Goal: Task Accomplishment & Management: Use online tool/utility

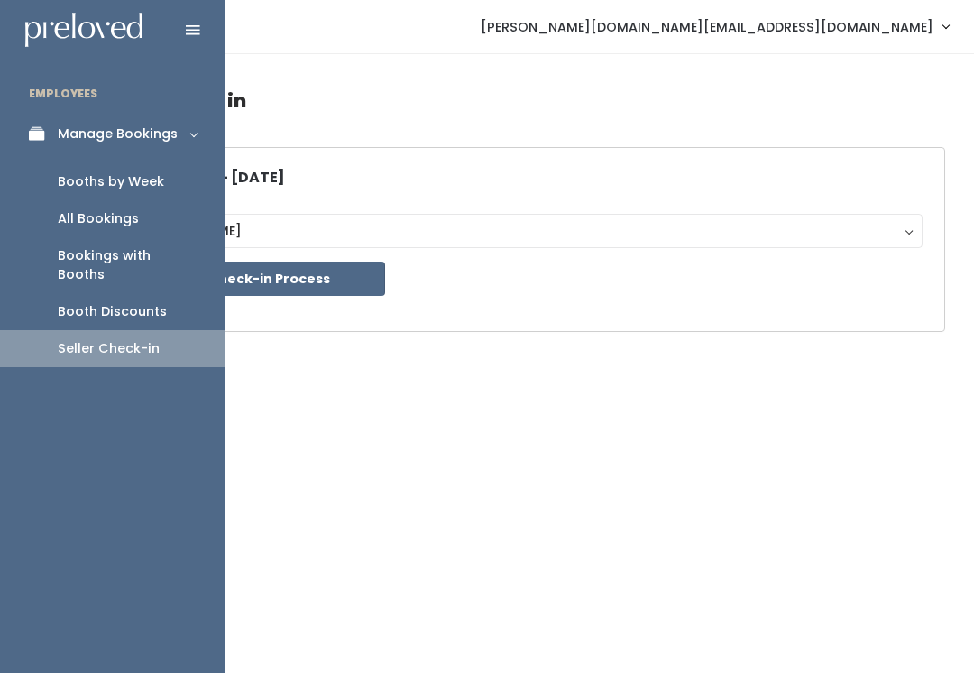
click at [140, 183] on div "Booths by Week" at bounding box center [111, 181] width 106 height 19
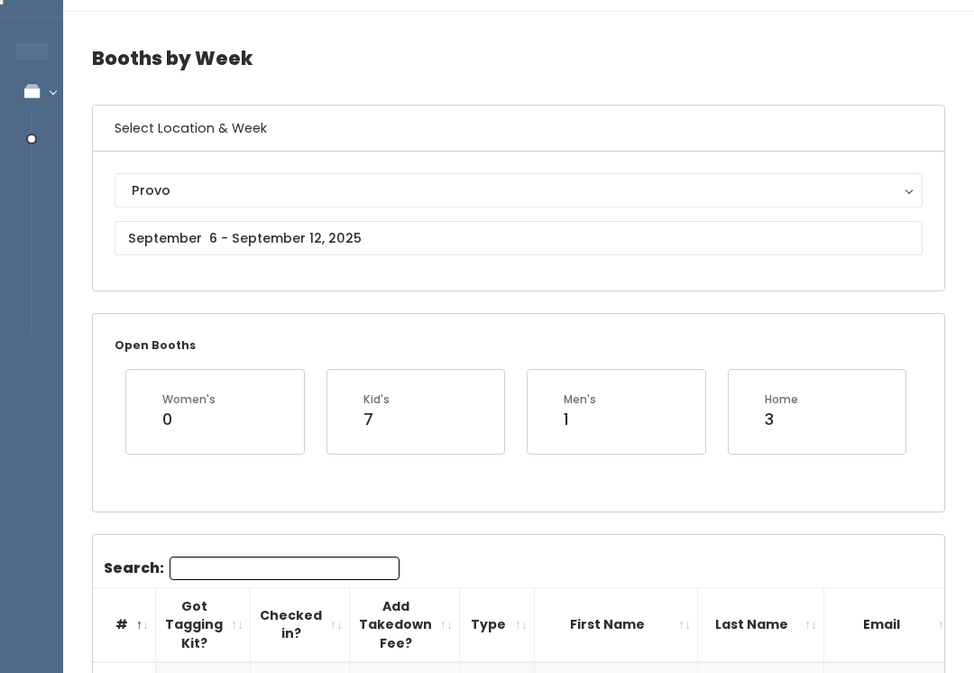
scroll to position [33, 0]
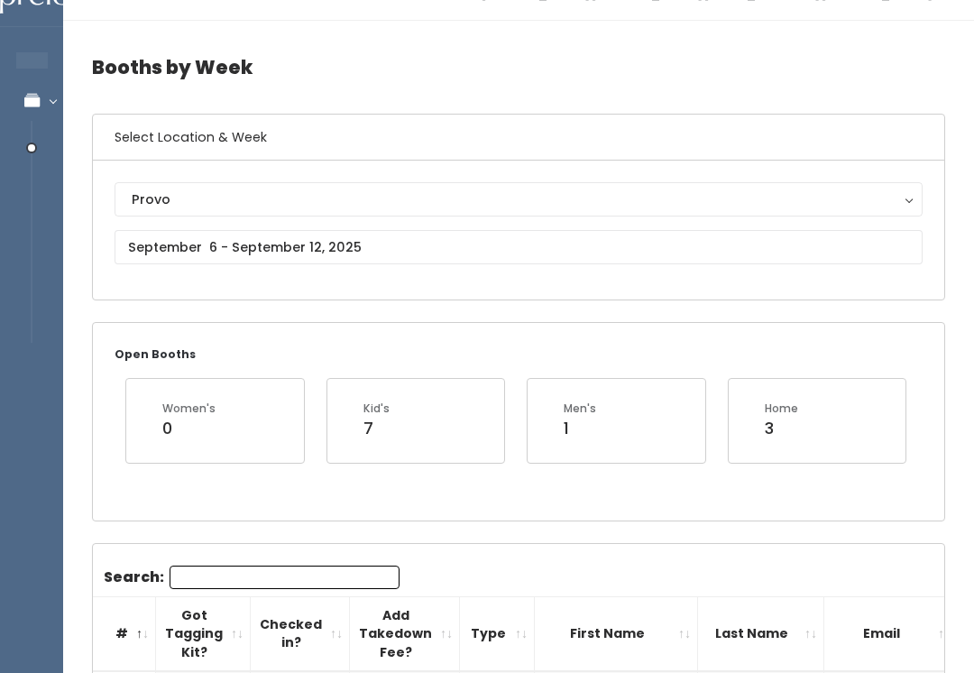
click at [748, 193] on div "Provo" at bounding box center [519, 199] width 774 height 20
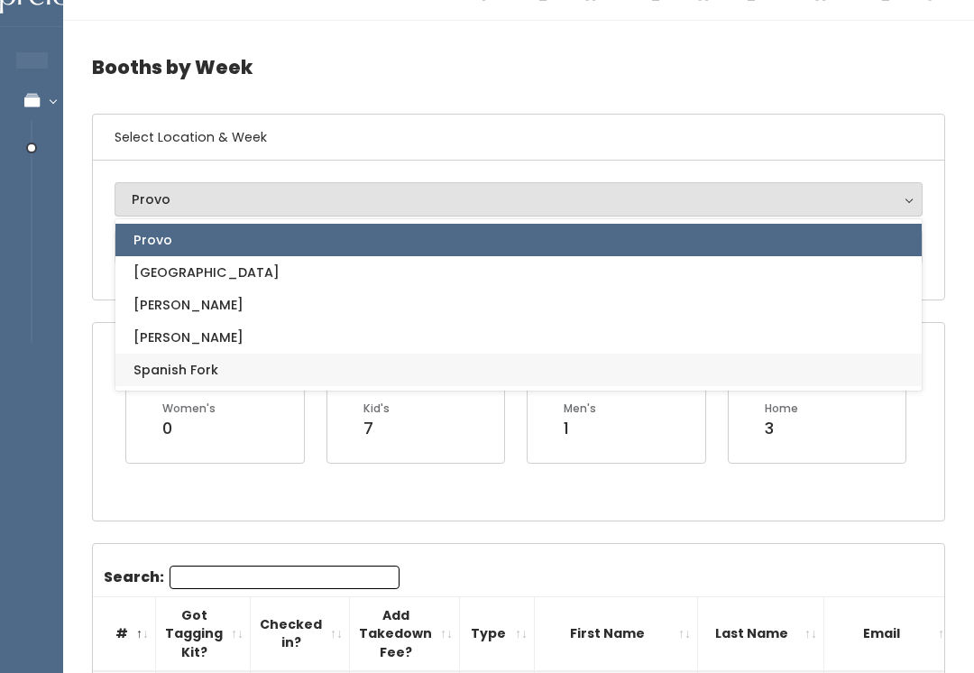
click at [502, 354] on link "Spanish Fork" at bounding box center [518, 370] width 806 height 32
select select "2"
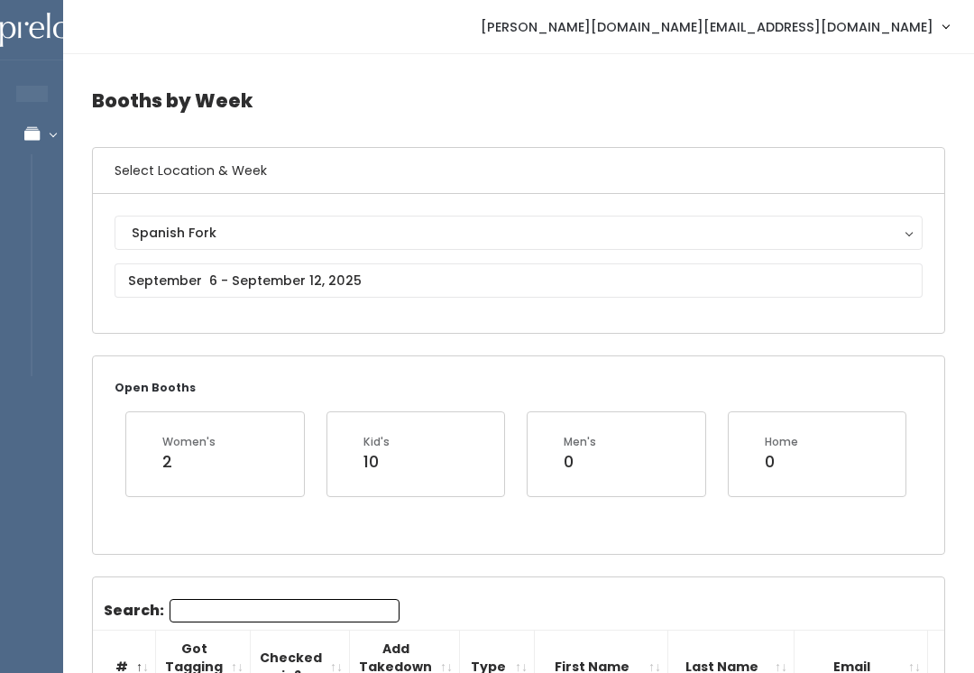
click at [666, 227] on div "Spanish Fork" at bounding box center [519, 233] width 774 height 20
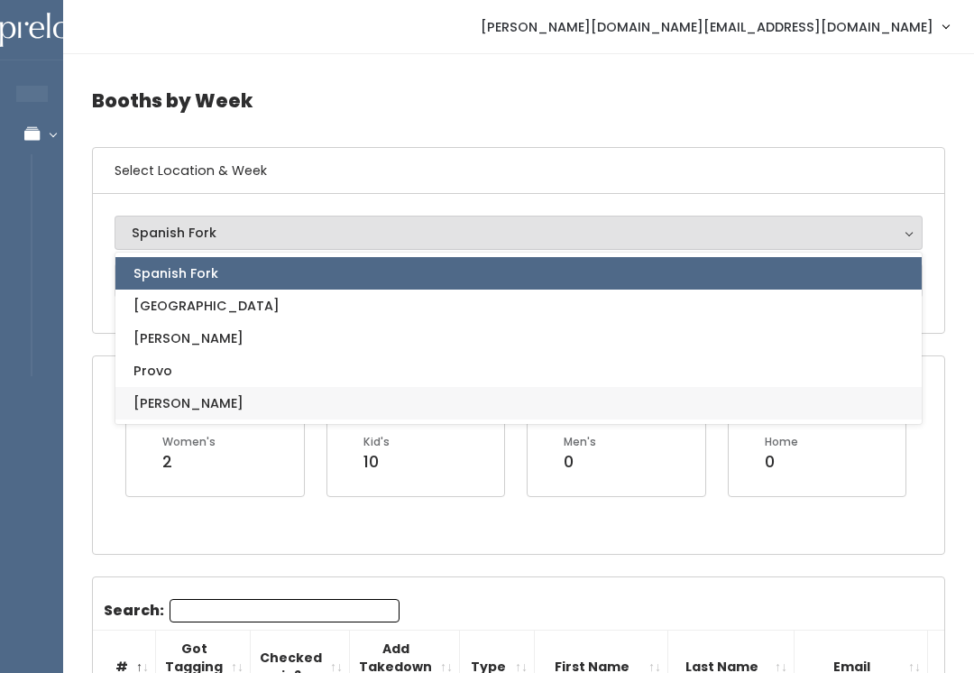
click at [524, 397] on link "[PERSON_NAME]" at bounding box center [518, 403] width 806 height 32
select select "3"
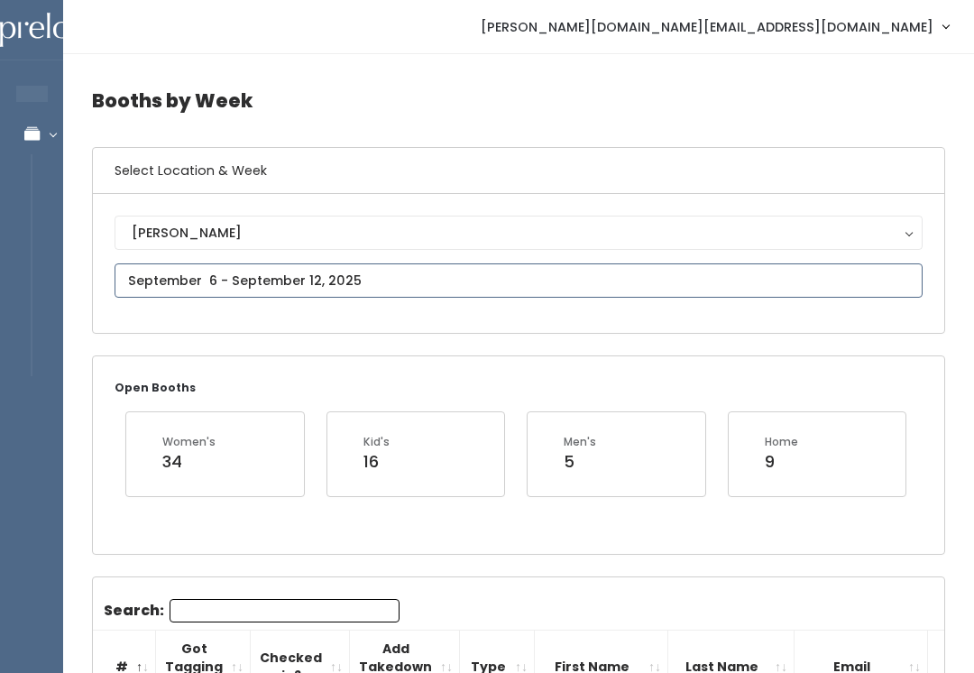
click at [658, 278] on input "text" at bounding box center [519, 280] width 808 height 34
type input "August 30 to September 5"
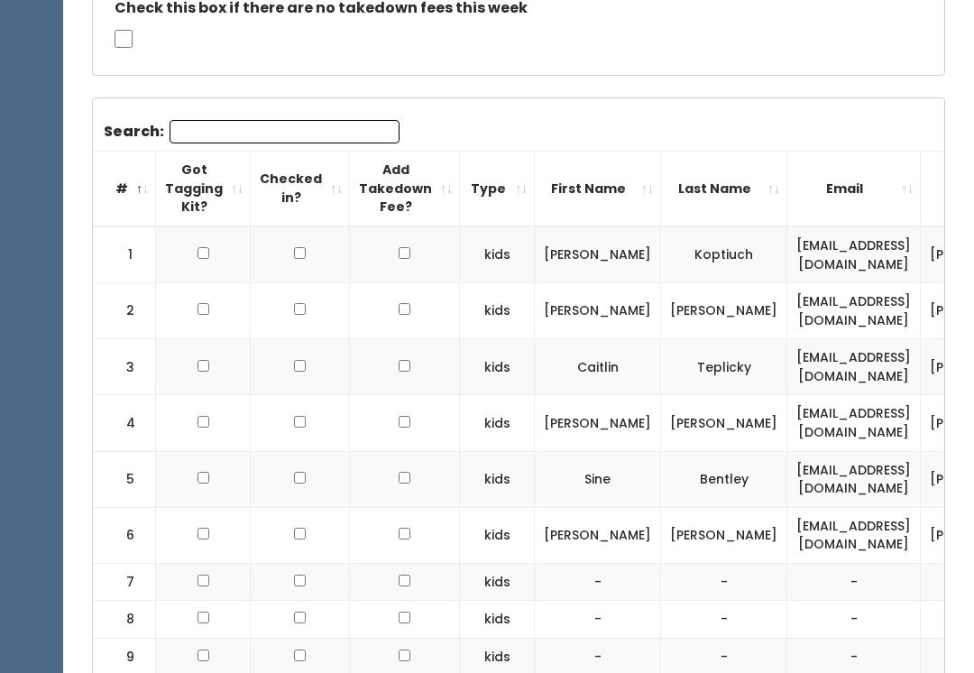
scroll to position [598, 0]
click at [332, 131] on input "Search:" at bounding box center [285, 132] width 230 height 23
type input "Y"
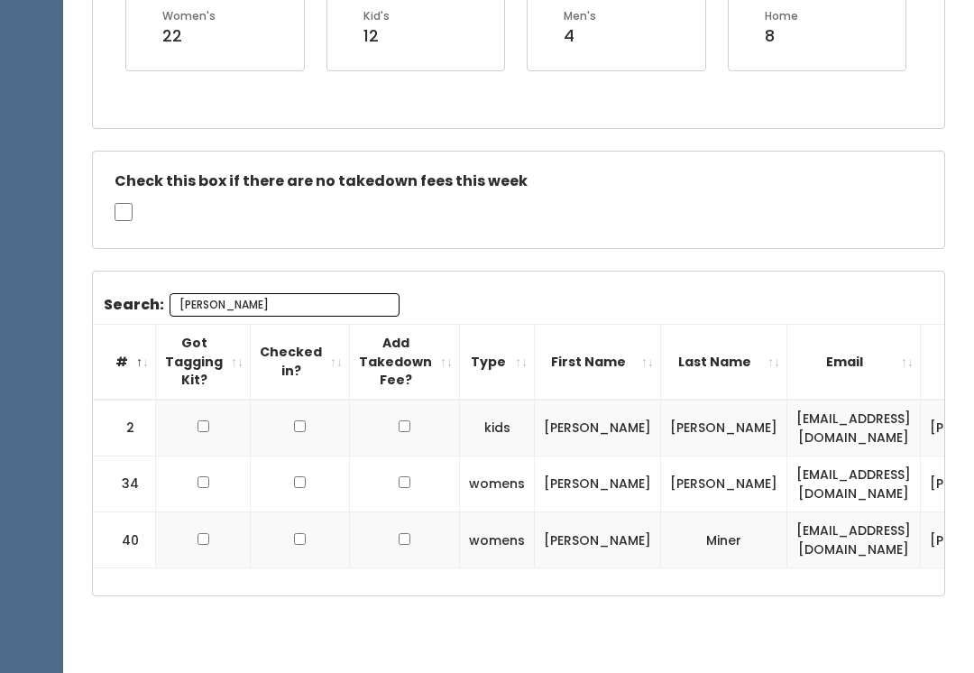
scroll to position [299, 0]
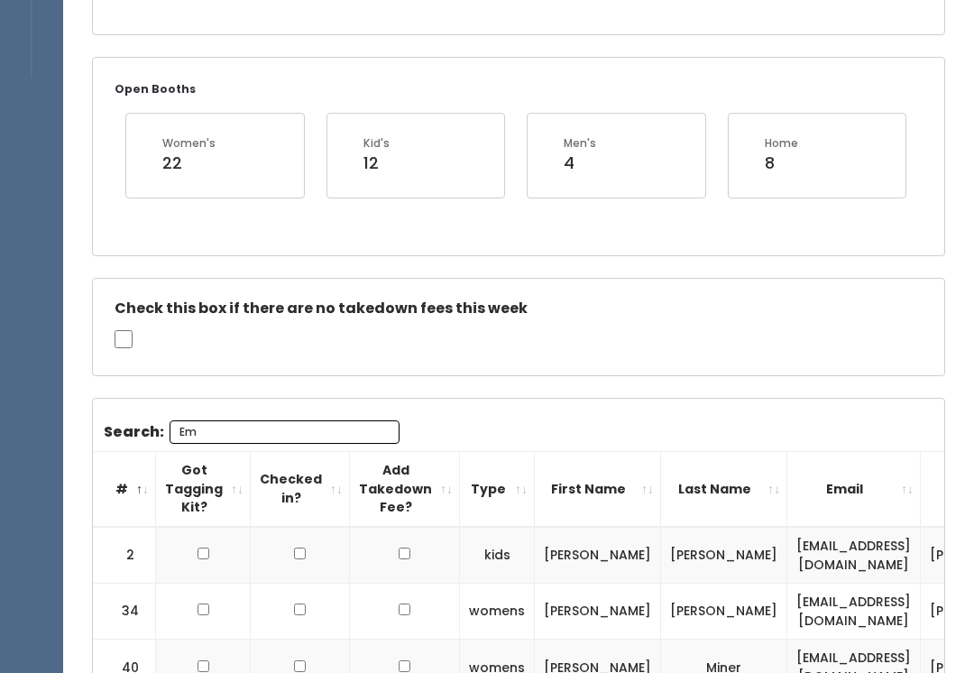
type input "E"
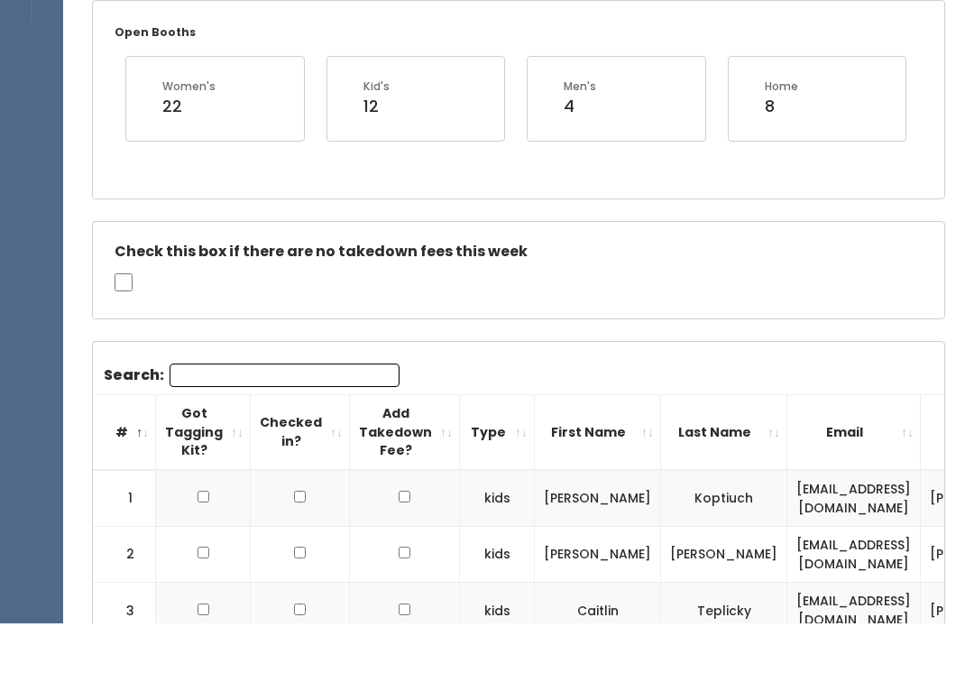
scroll to position [427, 0]
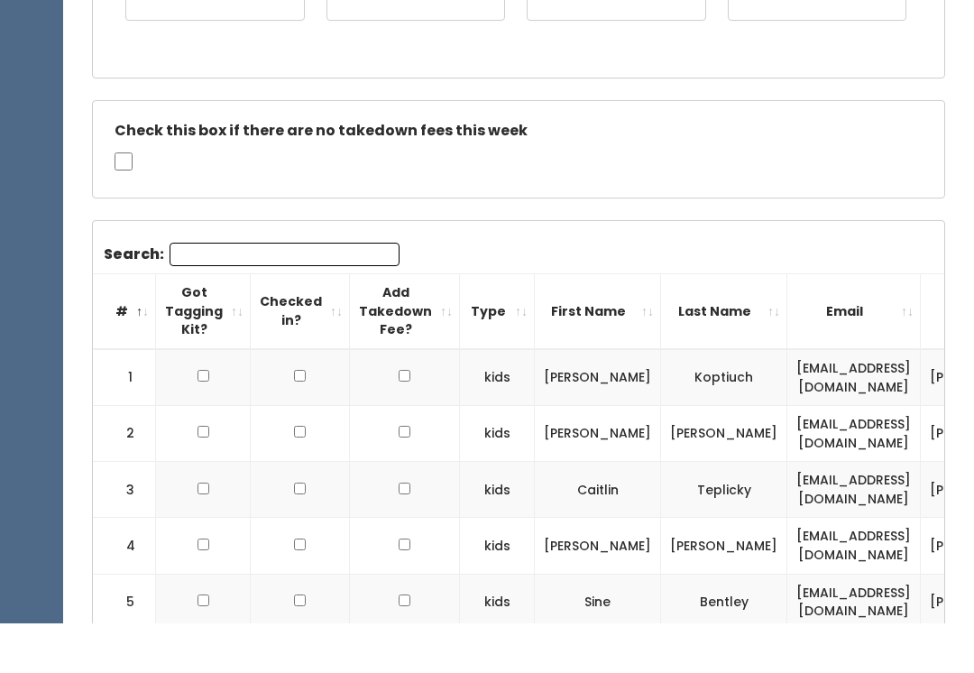
click at [399, 419] on input "checkbox" at bounding box center [405, 425] width 12 height 12
checkbox input "false"
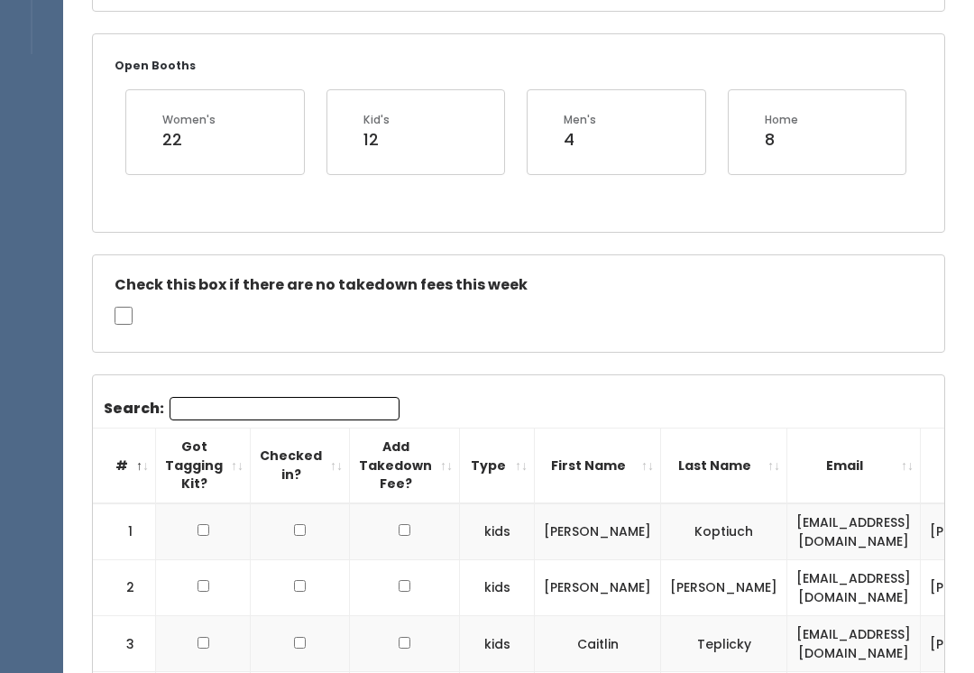
scroll to position [0, 0]
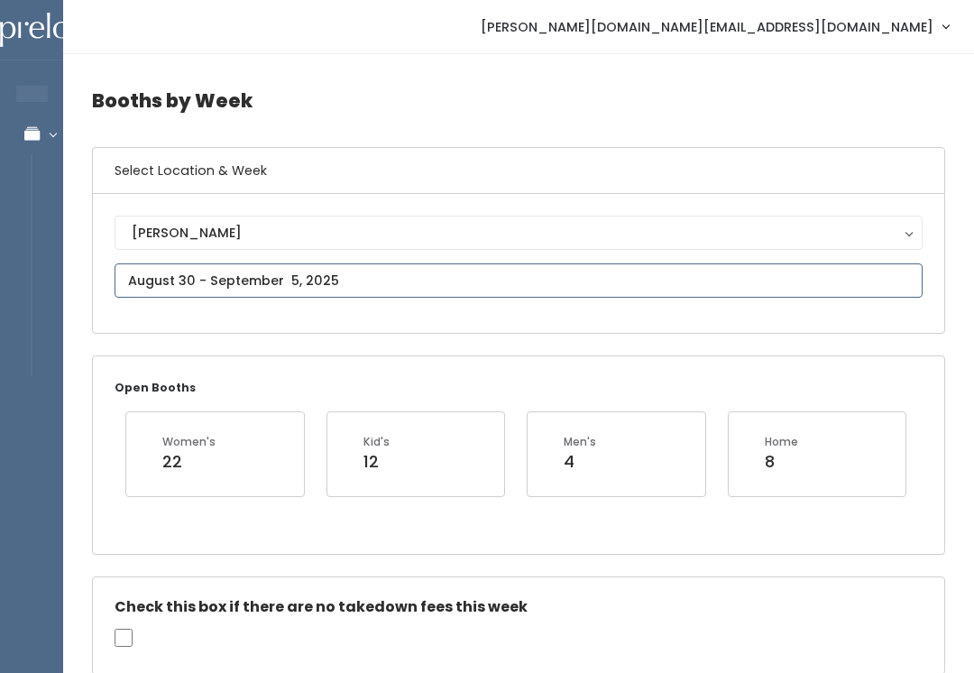
click at [402, 276] on input "text" at bounding box center [519, 280] width 808 height 34
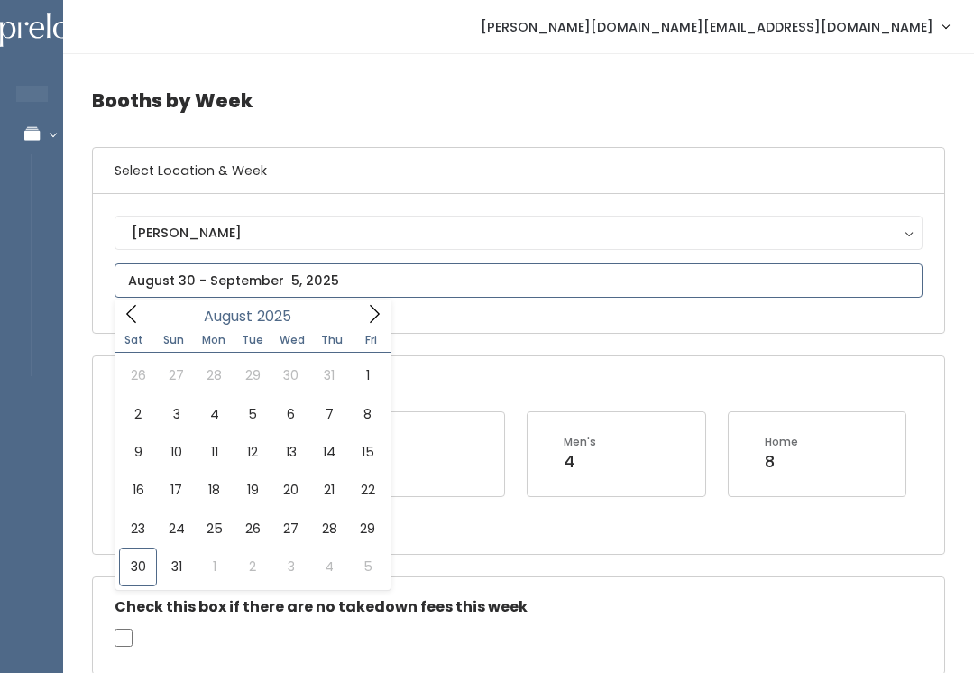
type input "August 23 to August 29"
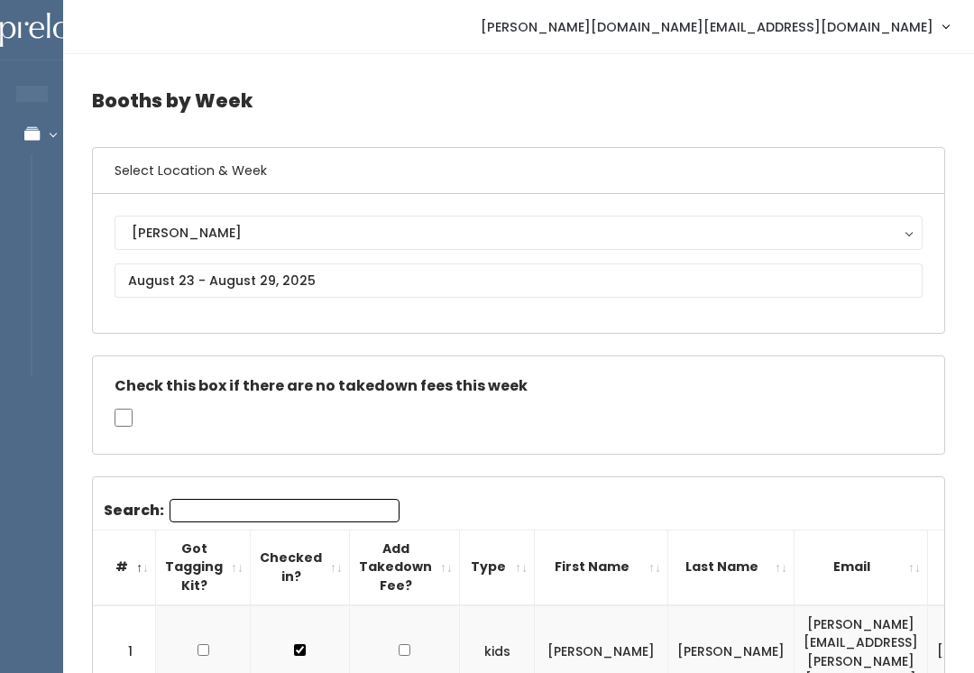
click at [726, 216] on button "[PERSON_NAME]" at bounding box center [519, 233] width 808 height 34
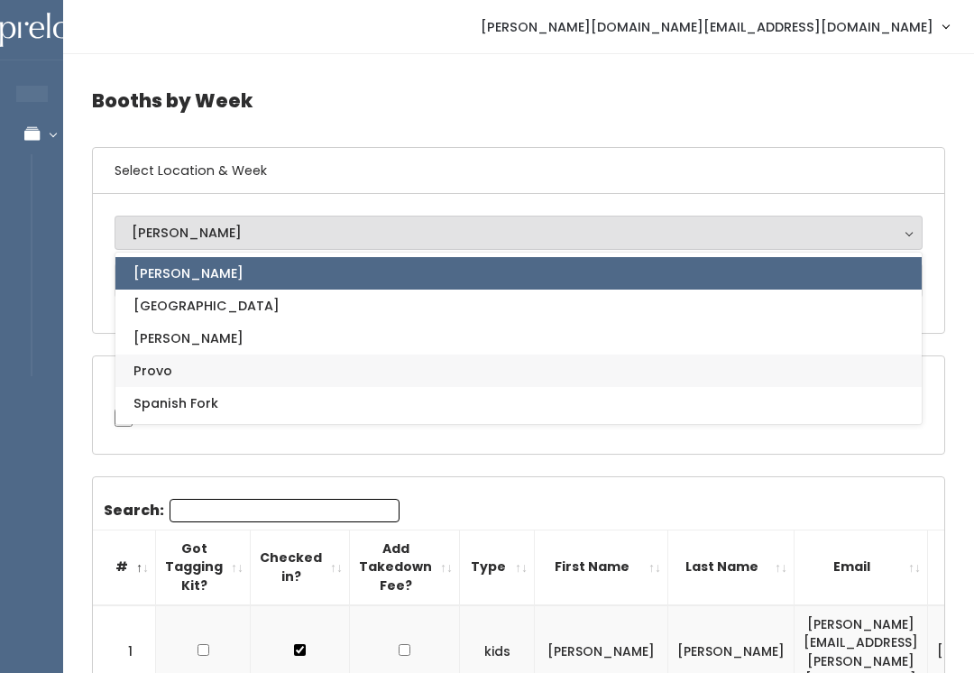
click at [573, 363] on link "Provo" at bounding box center [518, 370] width 806 height 32
select select "1"
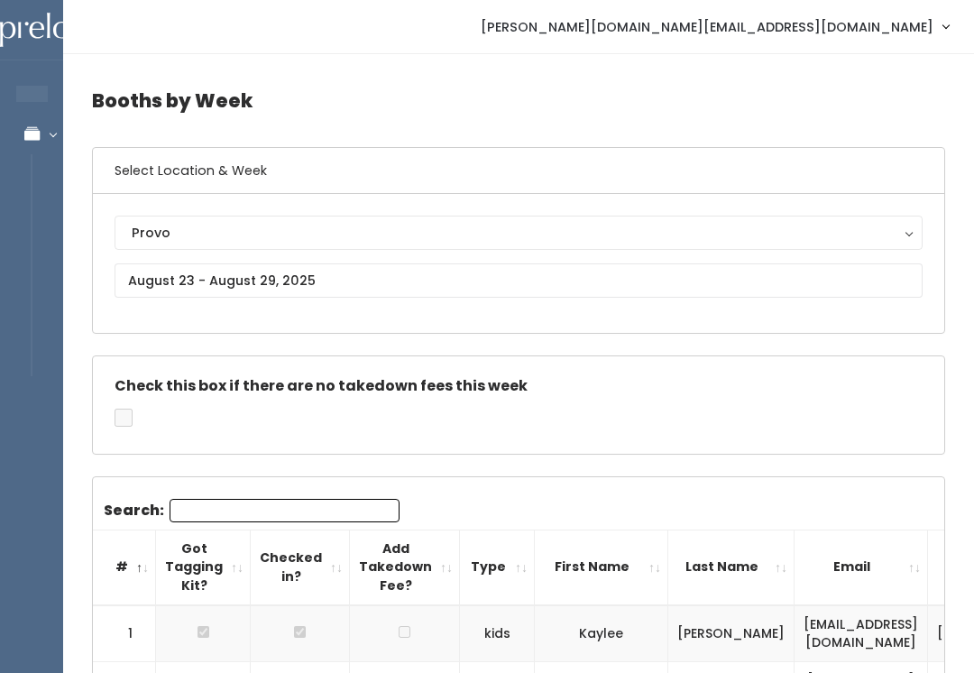
click at [565, 233] on div "Provo" at bounding box center [519, 233] width 774 height 20
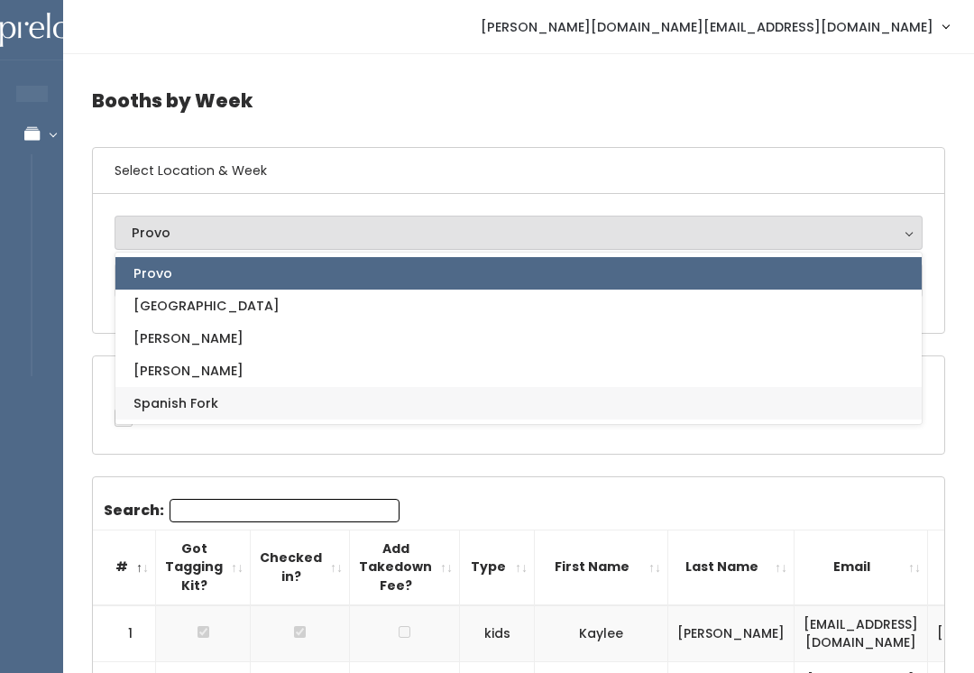
click at [381, 396] on link "Spanish Fork" at bounding box center [518, 403] width 806 height 32
select select "2"
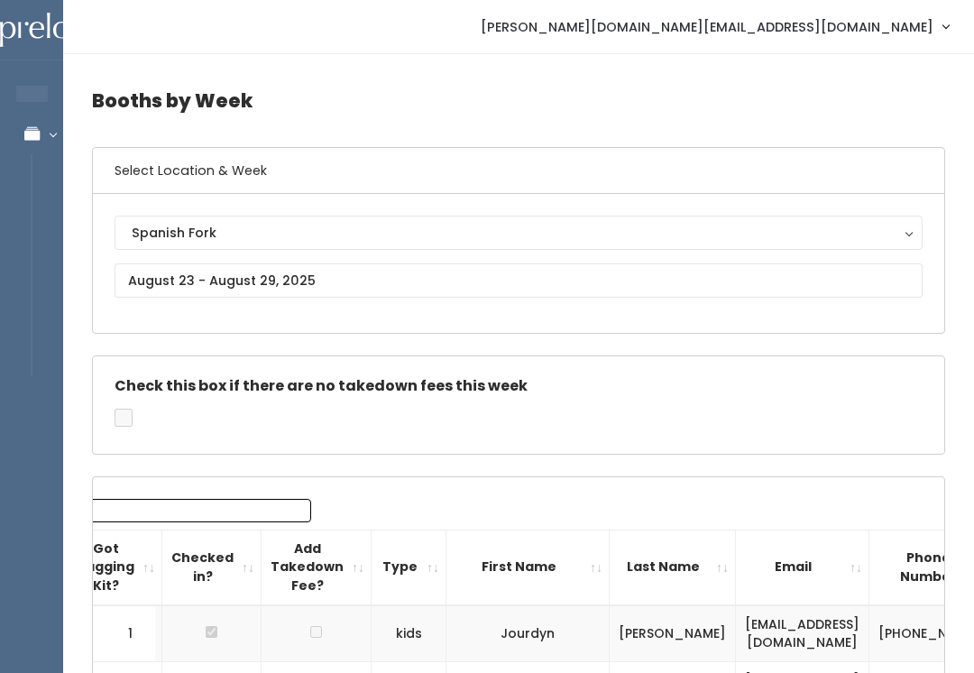
click at [648, 200] on div "Spanish Fork Houston Layton Provo Sandy Spanish Fork" at bounding box center [518, 263] width 851 height 139
click at [654, 236] on div "Spanish Fork" at bounding box center [519, 233] width 774 height 20
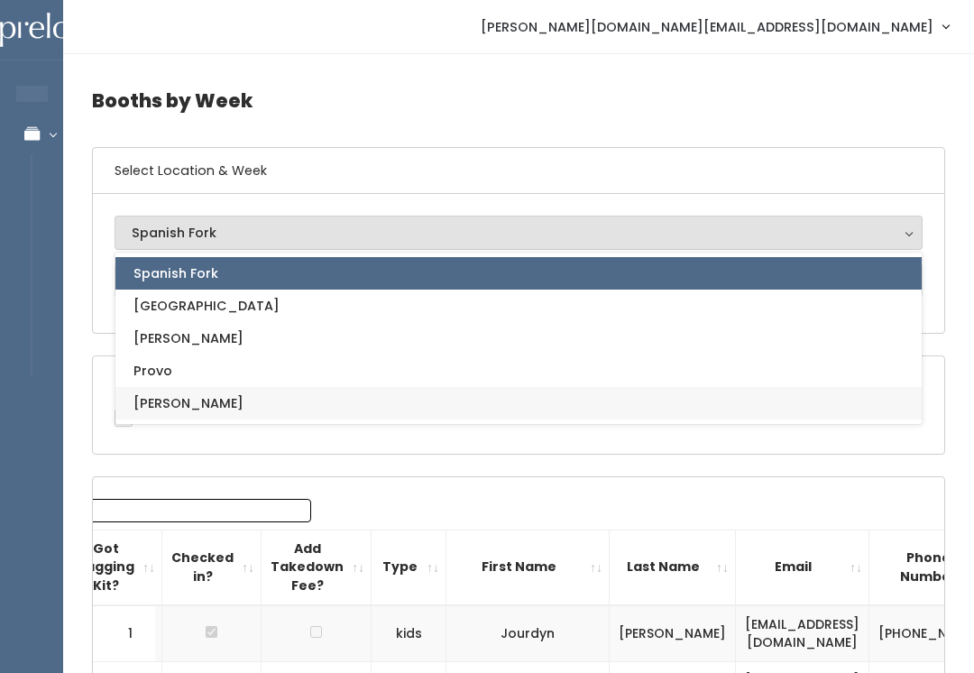
click at [235, 402] on link "[PERSON_NAME]" at bounding box center [518, 403] width 806 height 32
select select "3"
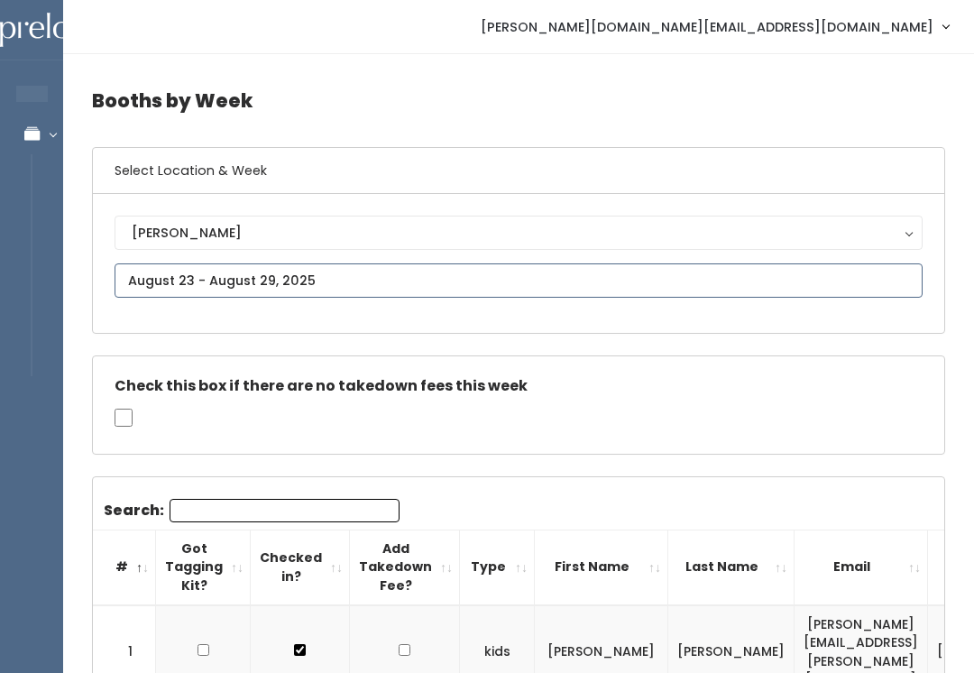
click at [514, 289] on input "text" at bounding box center [519, 280] width 808 height 34
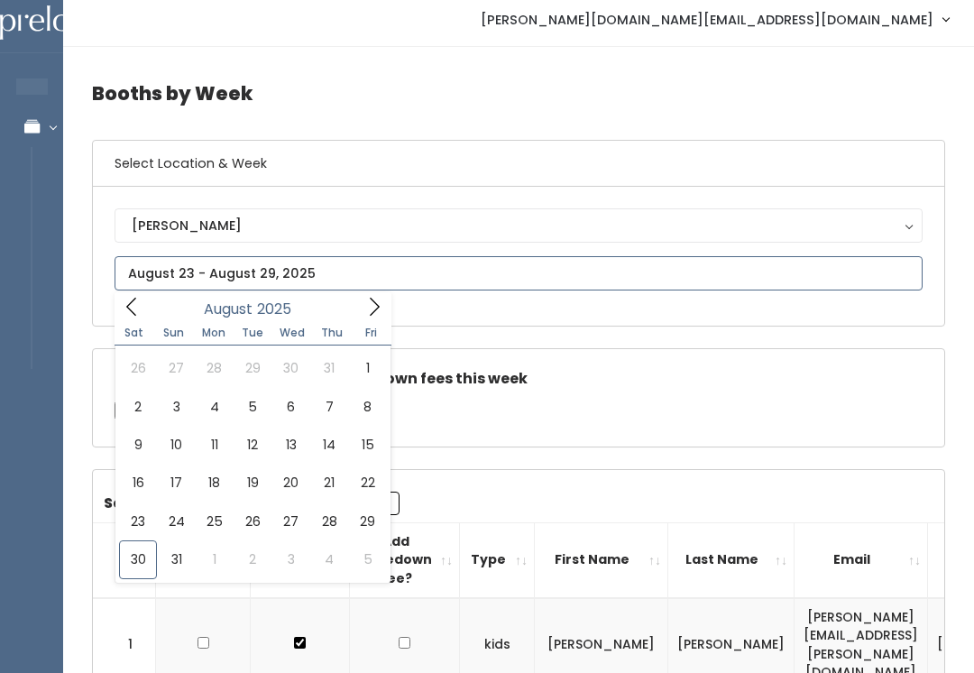
scroll to position [9, 0]
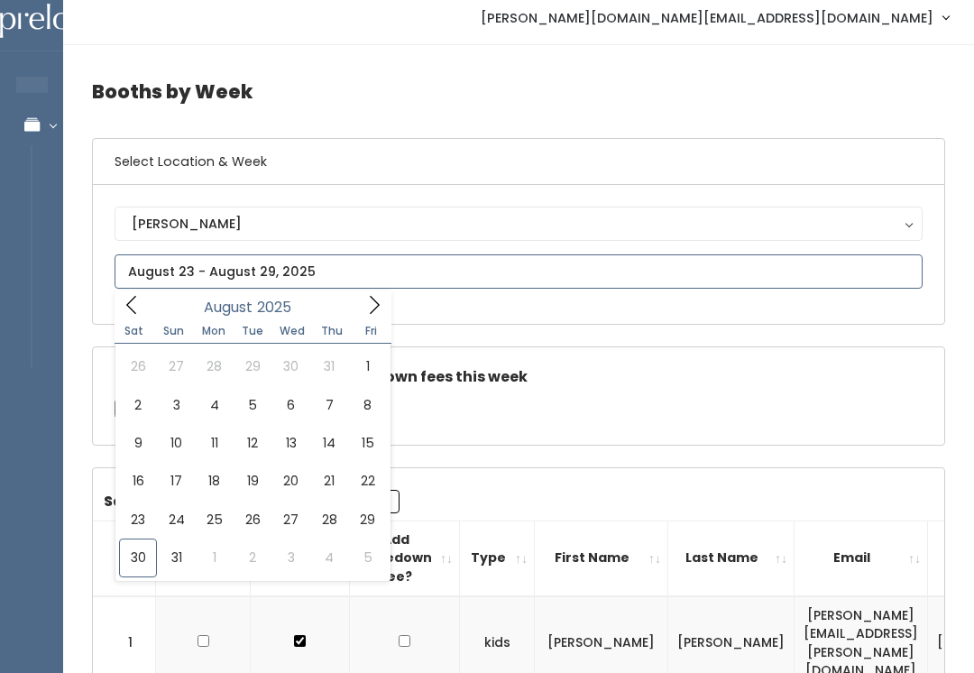
type input "August 30 to September 5"
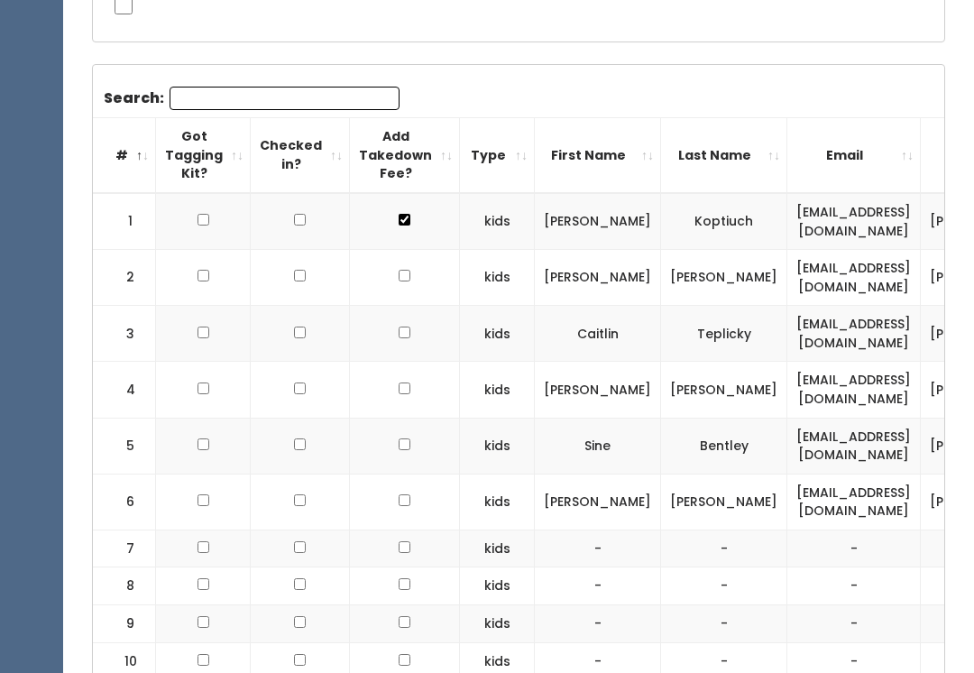
click at [399, 215] on input "checkbox" at bounding box center [405, 221] width 12 height 12
checkbox input "false"
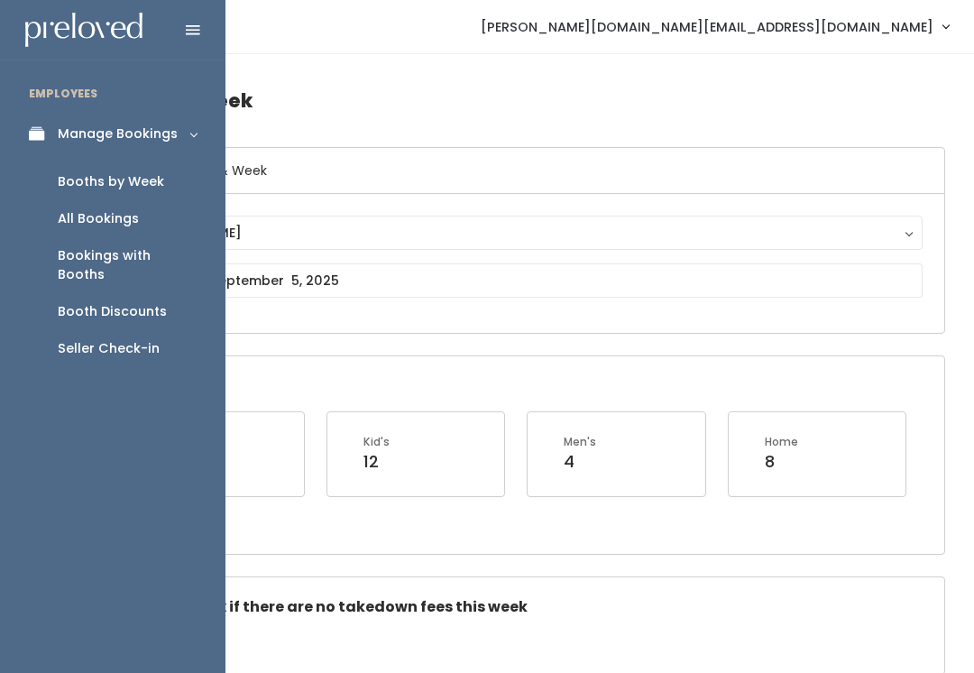
click at [136, 339] on div "Seller Check-in" at bounding box center [109, 348] width 102 height 19
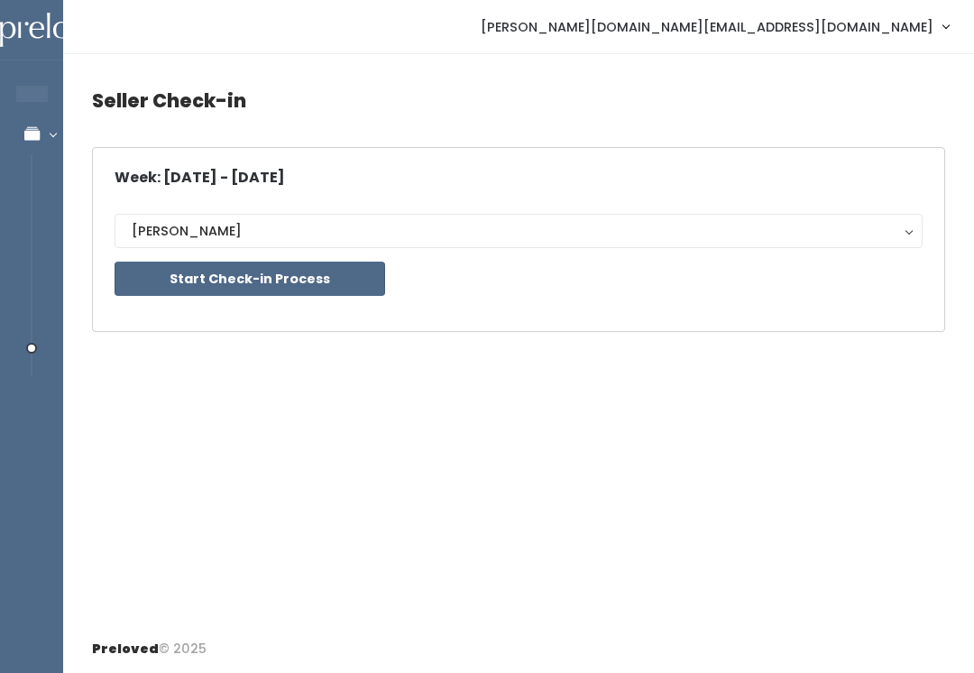
click at [323, 286] on button "Start Check-in Process" at bounding box center [250, 279] width 271 height 34
click at [321, 262] on button "Start Check-in Process" at bounding box center [250, 279] width 271 height 34
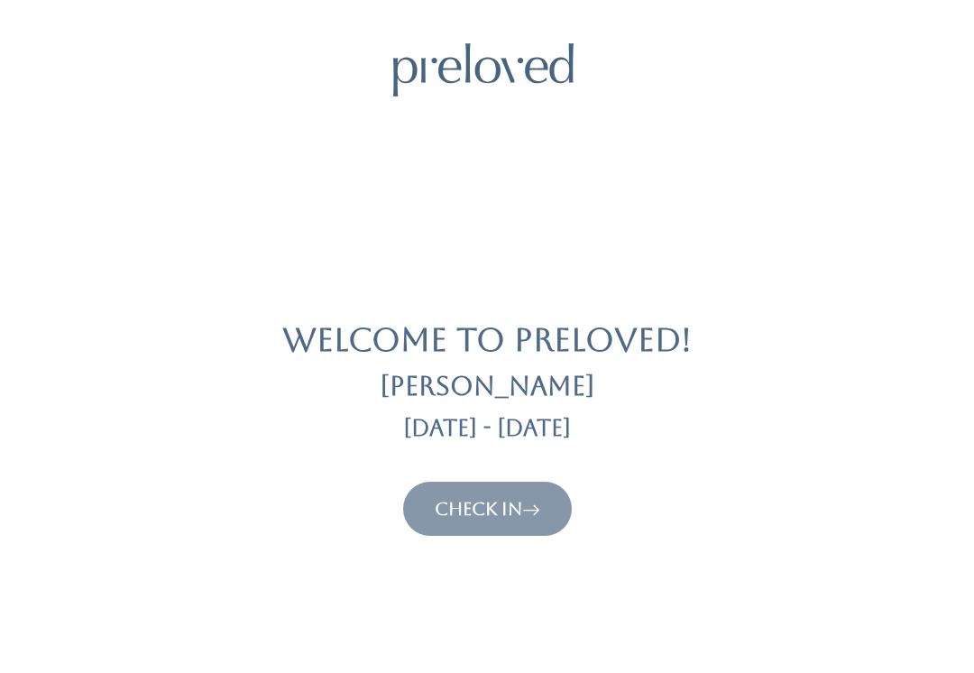
click at [492, 507] on link "Check In" at bounding box center [488, 509] width 106 height 22
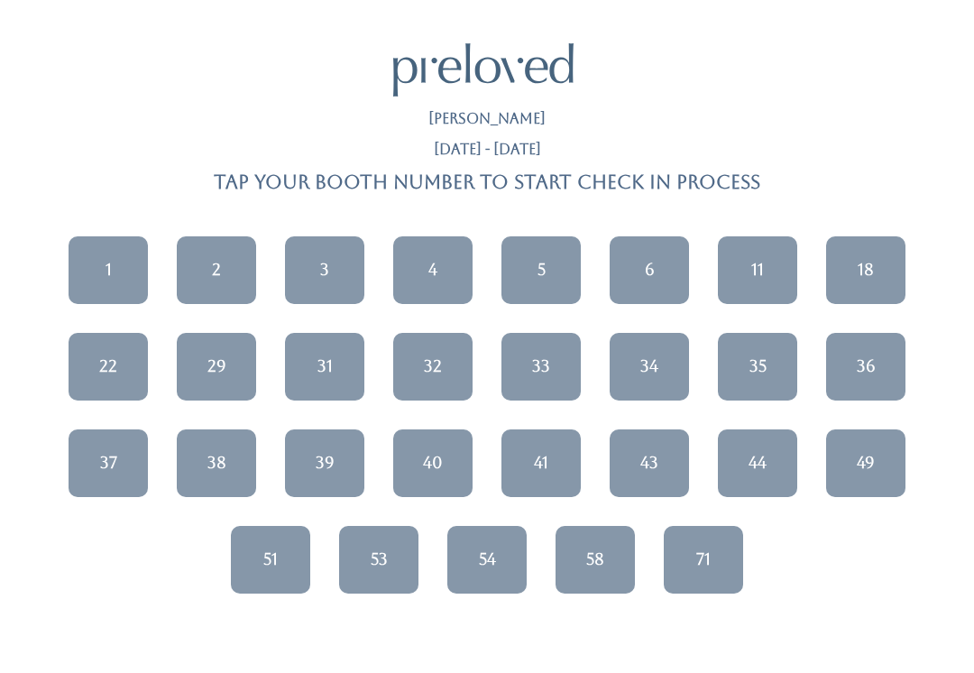
click at [839, 370] on link "36" at bounding box center [865, 367] width 79 height 68
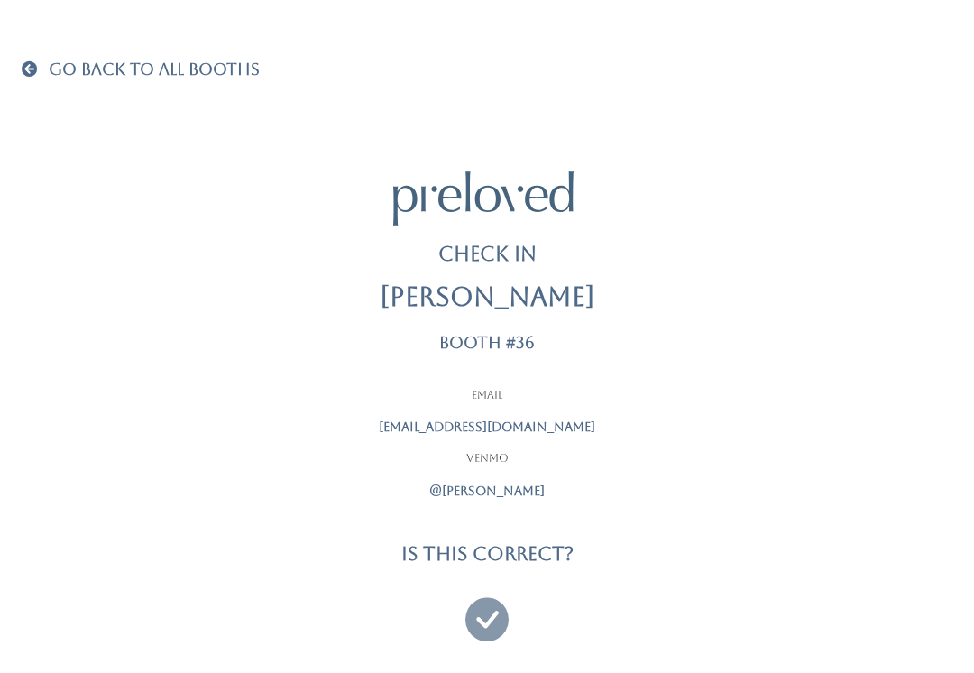
click at [486, 608] on icon at bounding box center [486, 611] width 43 height 60
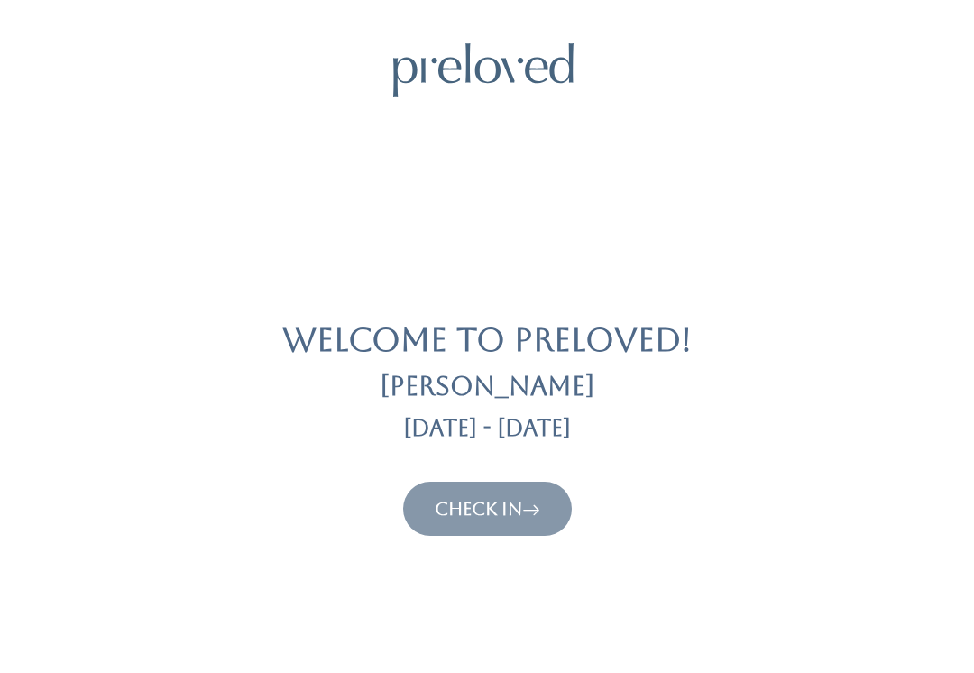
click at [538, 518] on icon at bounding box center [531, 509] width 18 height 22
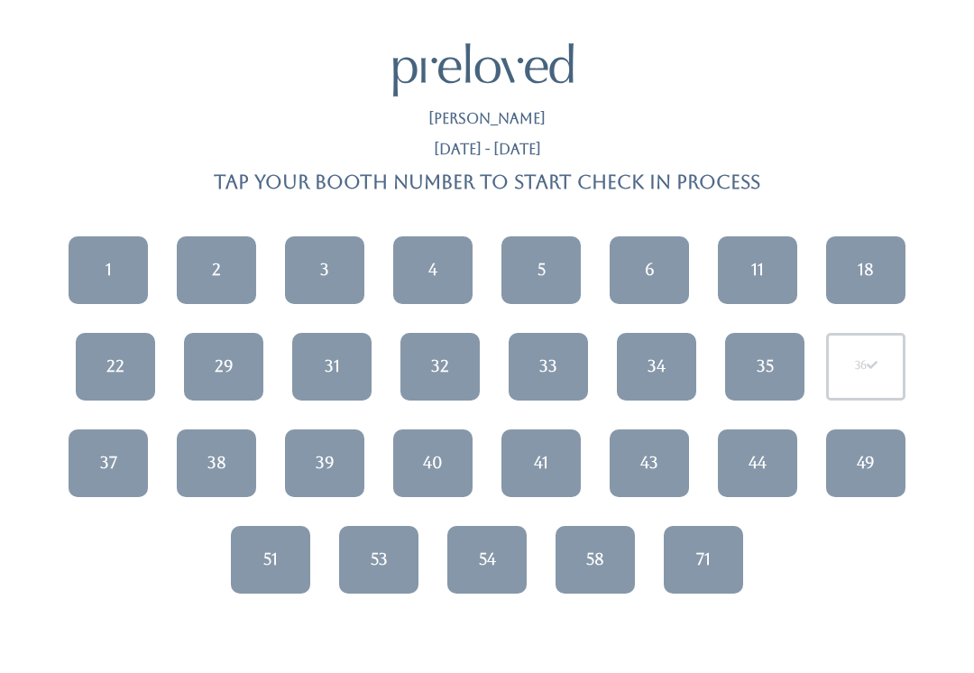
click at [211, 282] on link "2" at bounding box center [216, 270] width 79 height 68
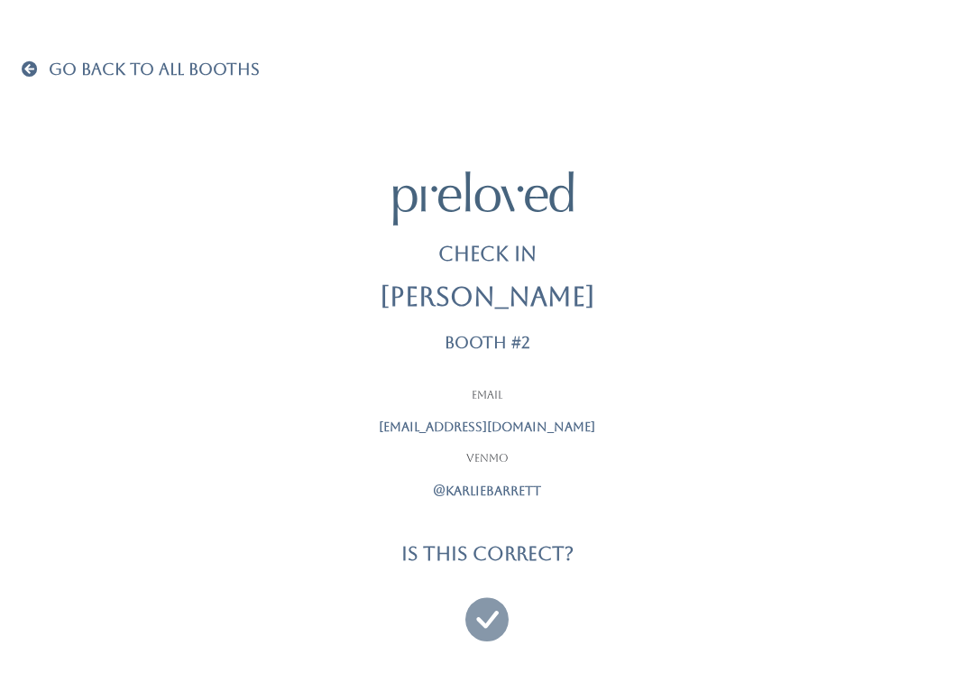
click at [491, 627] on icon at bounding box center [486, 611] width 43 height 60
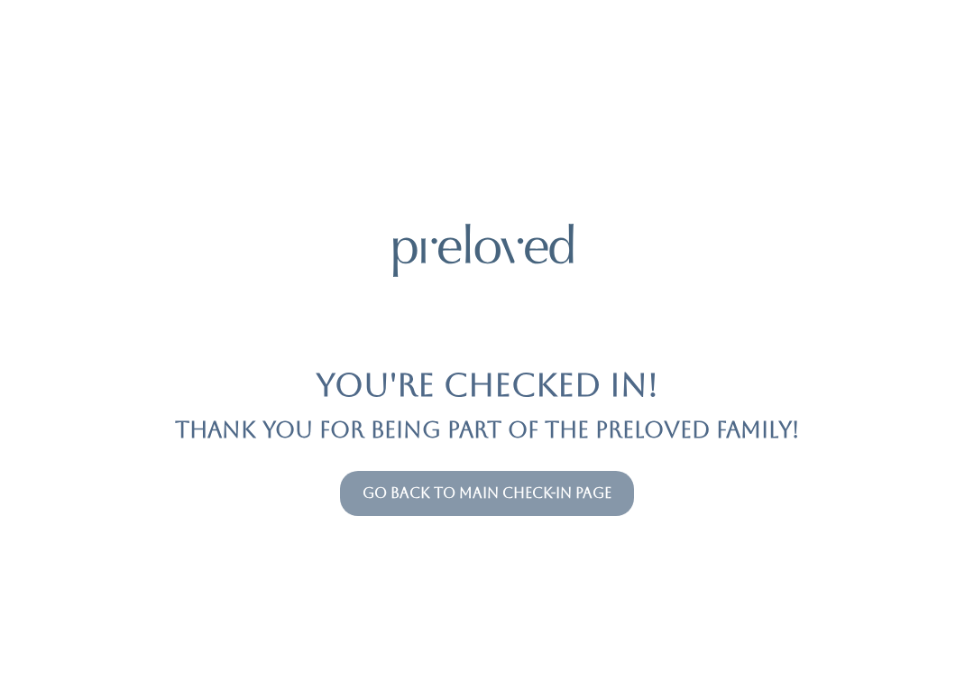
click at [406, 486] on link "Go back to main check-in page" at bounding box center [487, 492] width 249 height 17
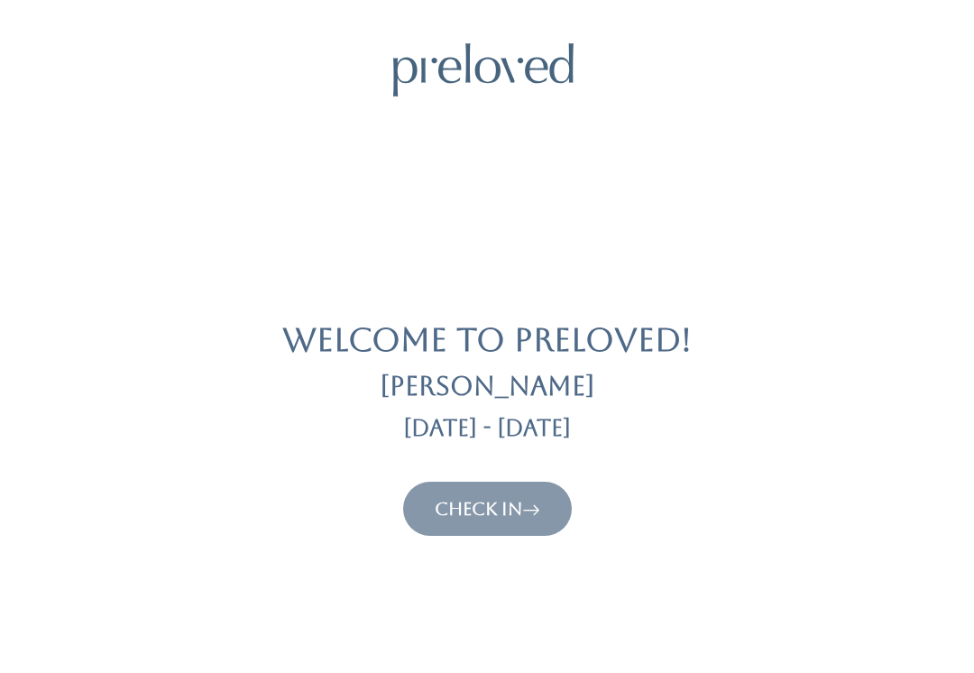
click at [439, 516] on link "Check In" at bounding box center [488, 509] width 106 height 22
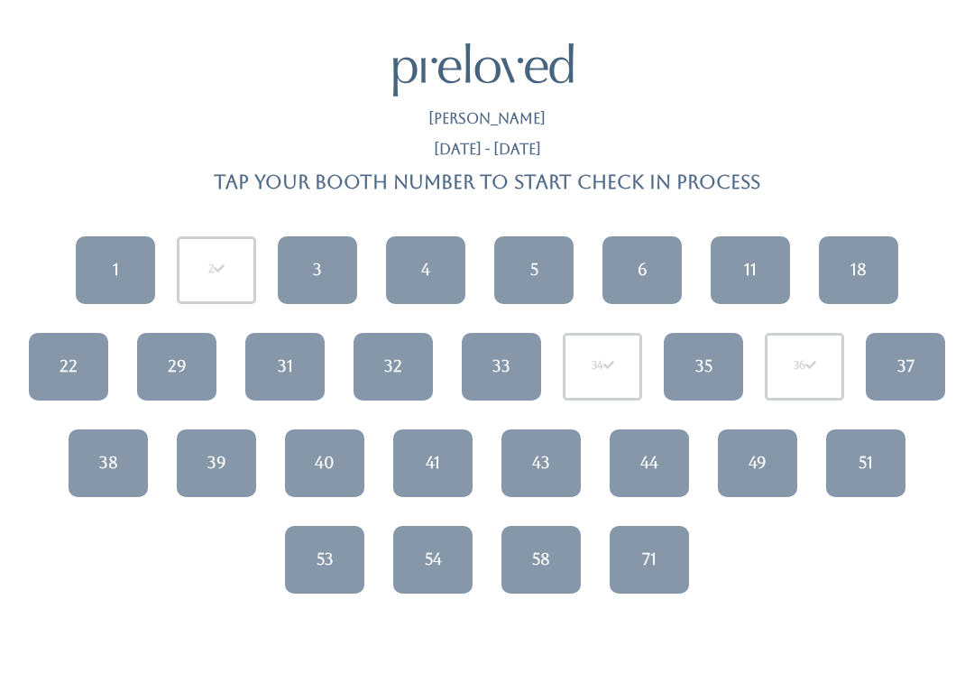
click at [661, 263] on link "6" at bounding box center [641, 270] width 79 height 68
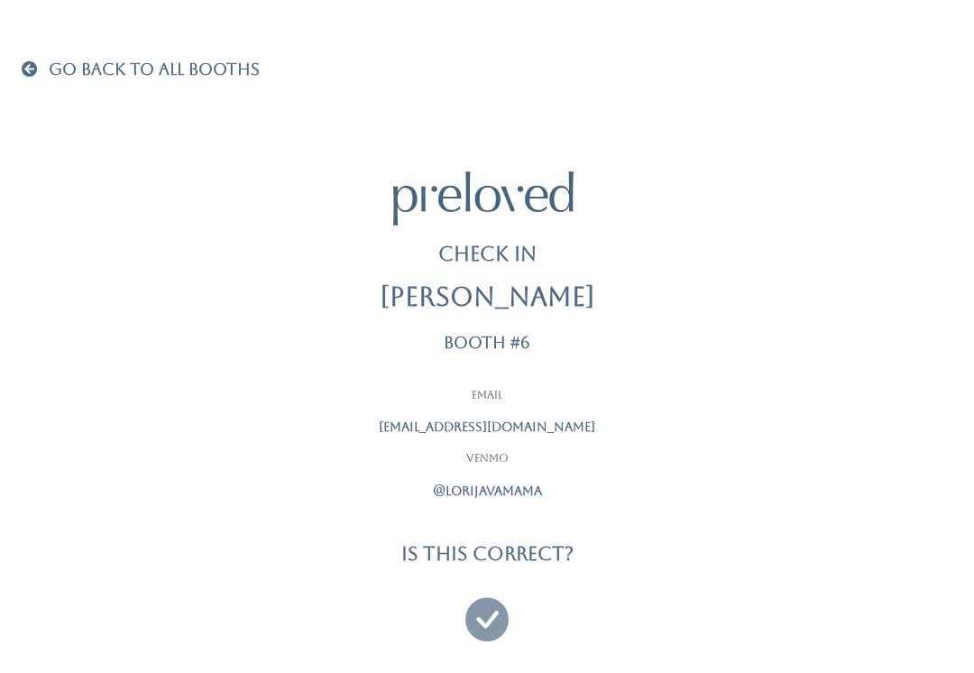
click at [499, 612] on icon at bounding box center [486, 611] width 43 height 60
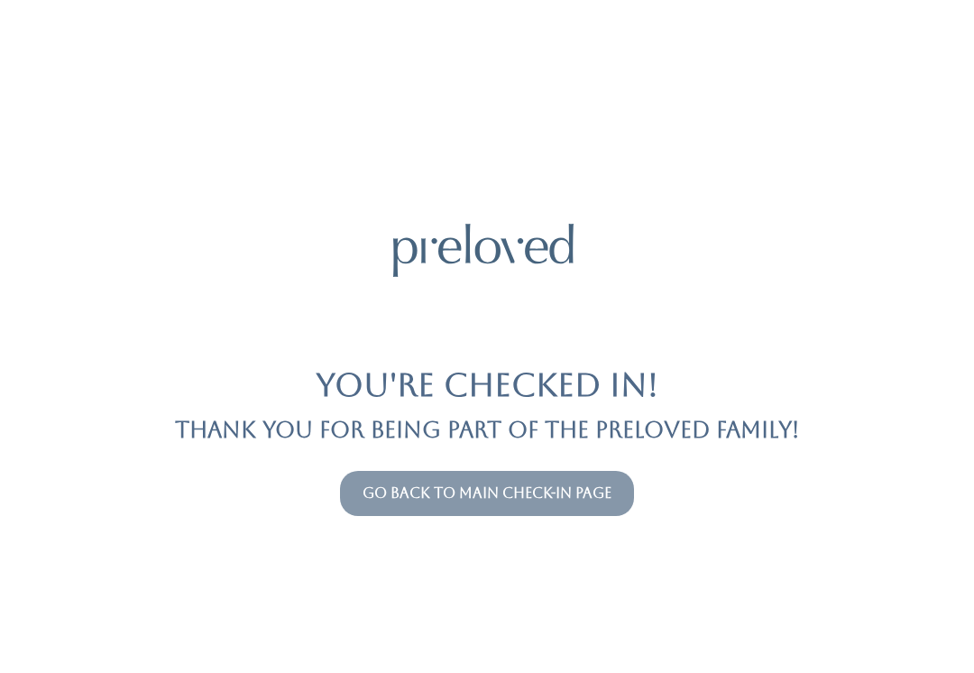
click at [554, 500] on link "Go back to main check-in page" at bounding box center [487, 492] width 249 height 17
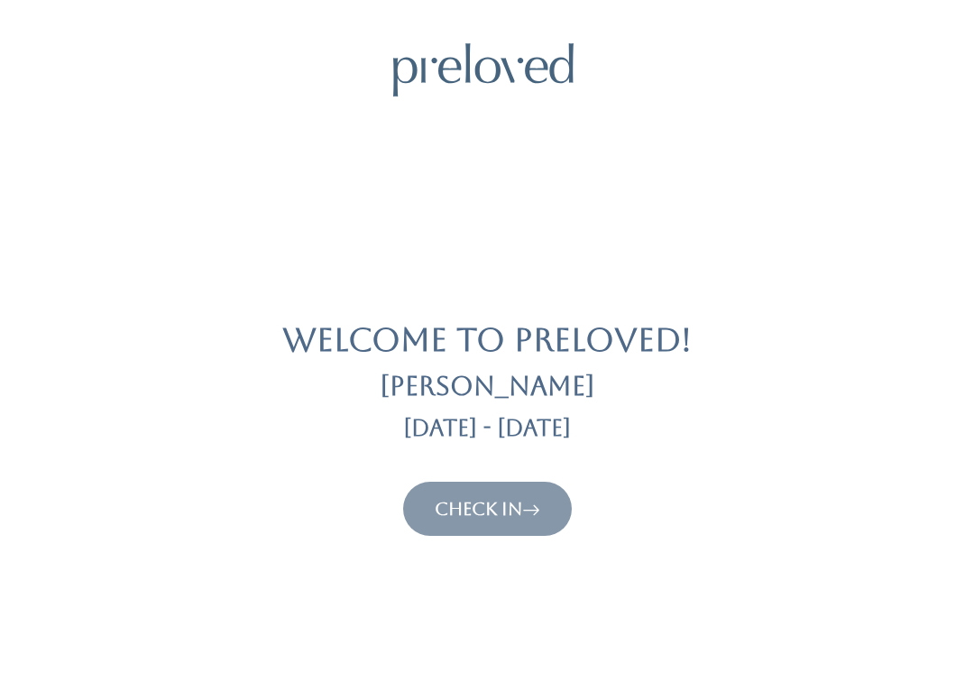
click at [540, 516] on icon at bounding box center [531, 509] width 18 height 22
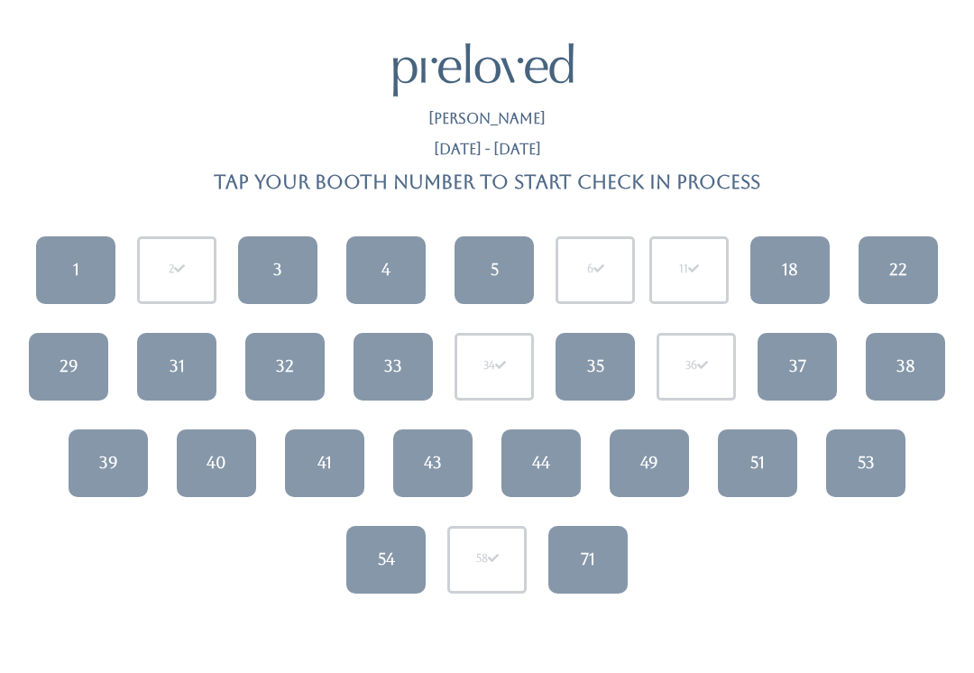
click at [228, 462] on link "40" at bounding box center [216, 463] width 79 height 68
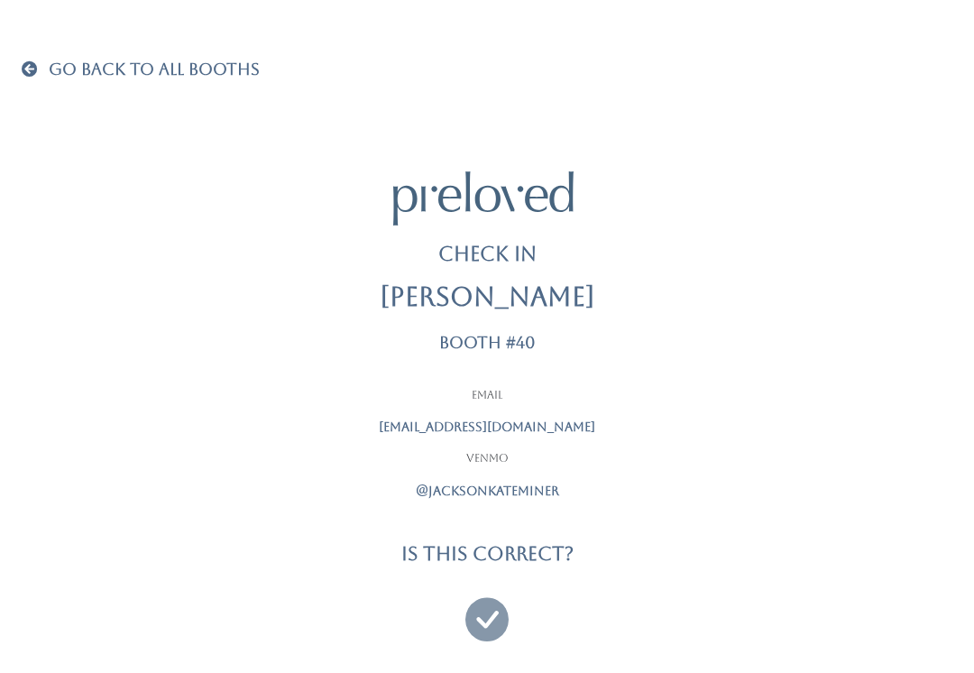
click at [482, 615] on icon at bounding box center [486, 611] width 43 height 60
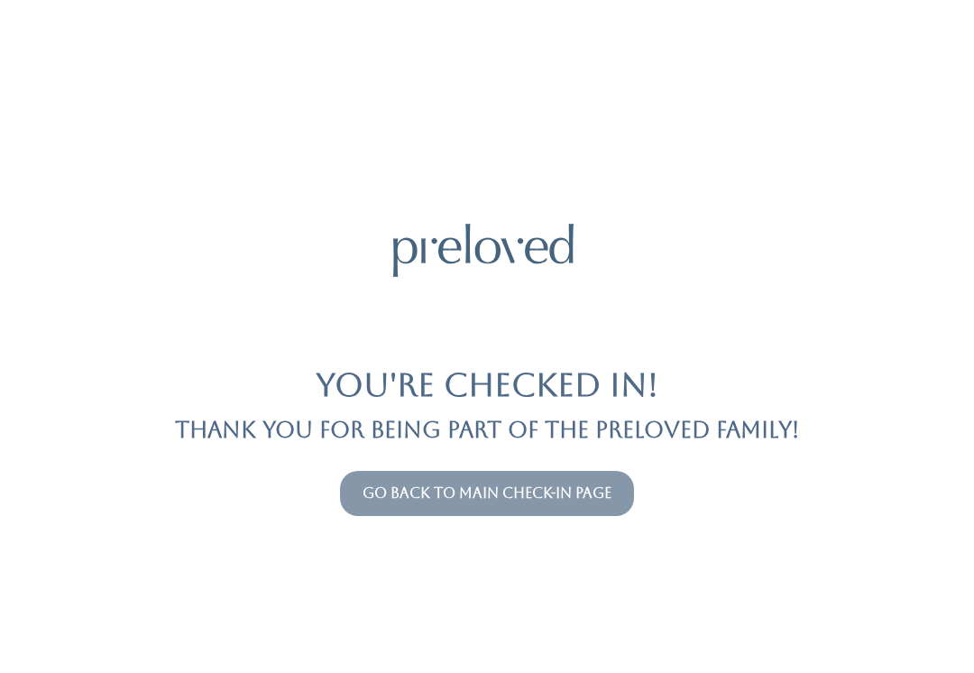
click at [569, 493] on link "Go back to main check-in page" at bounding box center [487, 492] width 249 height 17
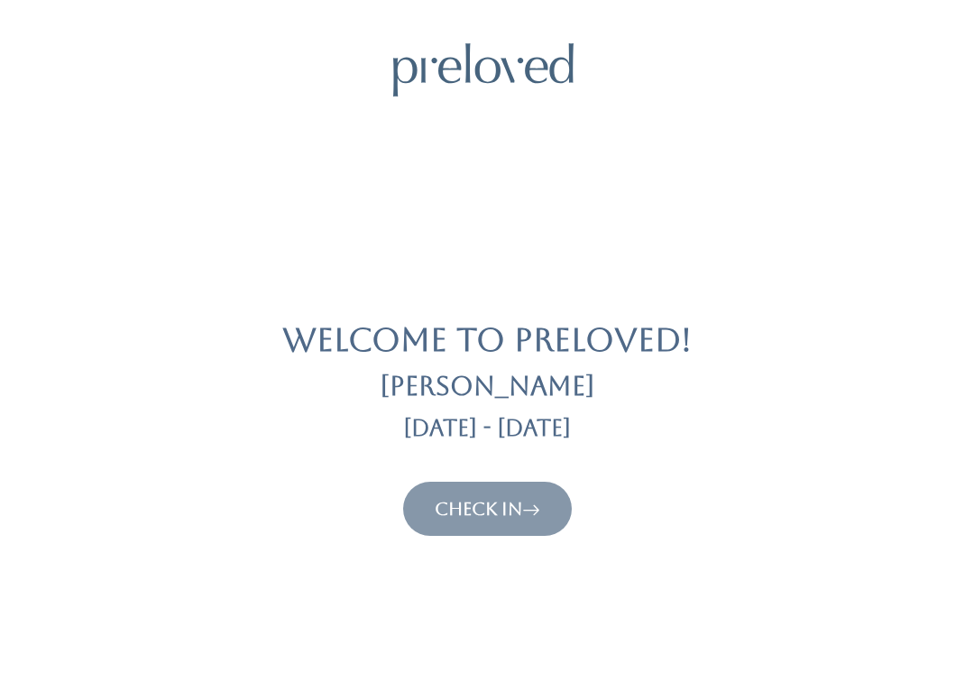
click at [529, 508] on icon at bounding box center [531, 509] width 18 height 22
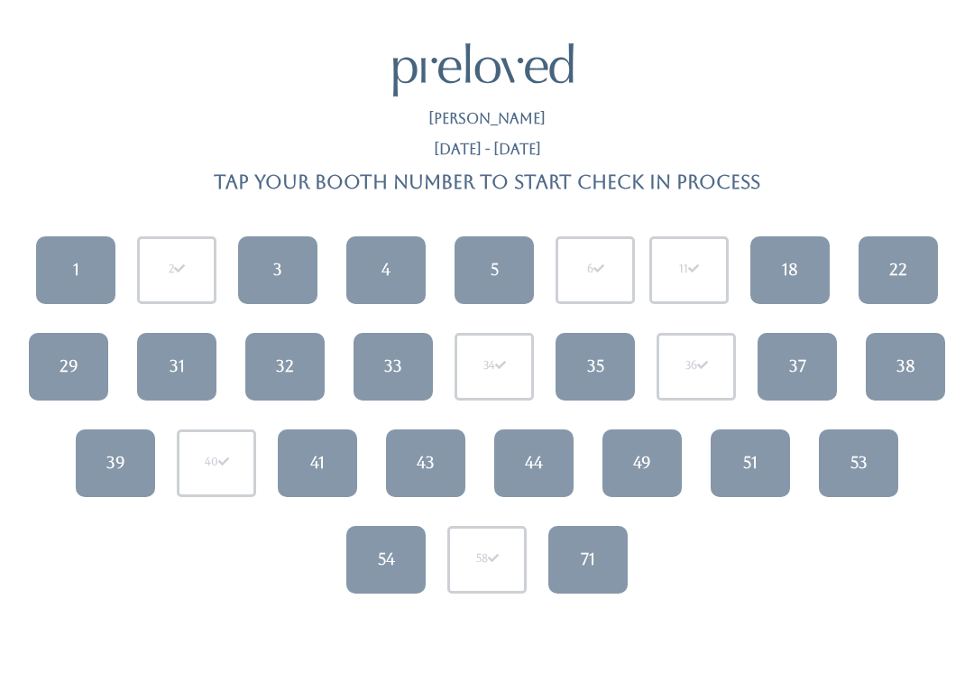
click at [292, 252] on link "3" at bounding box center [277, 270] width 79 height 68
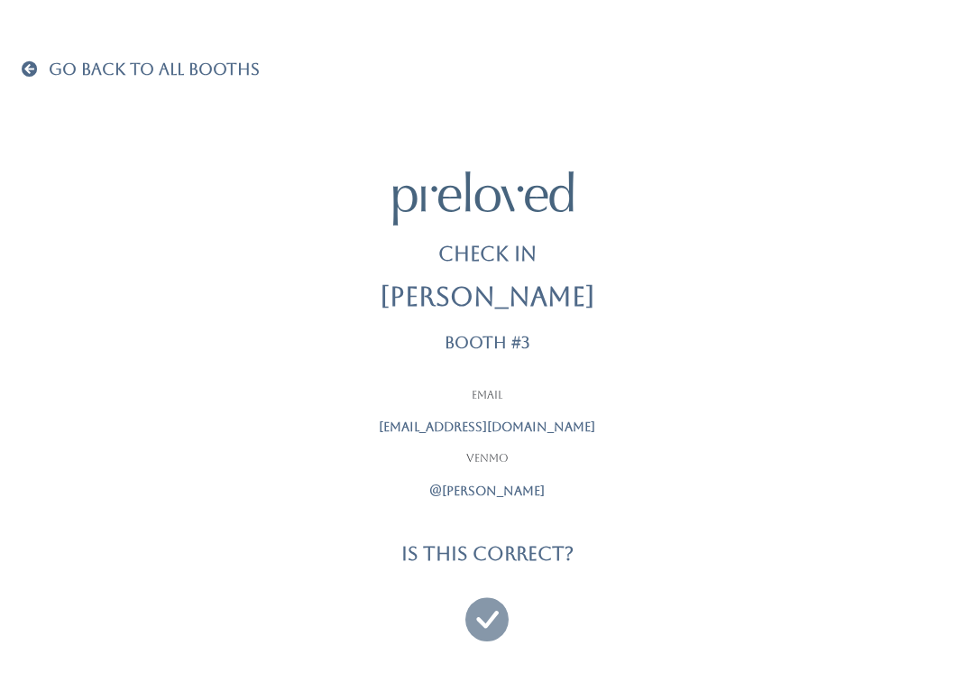
click at [498, 607] on icon at bounding box center [486, 611] width 43 height 60
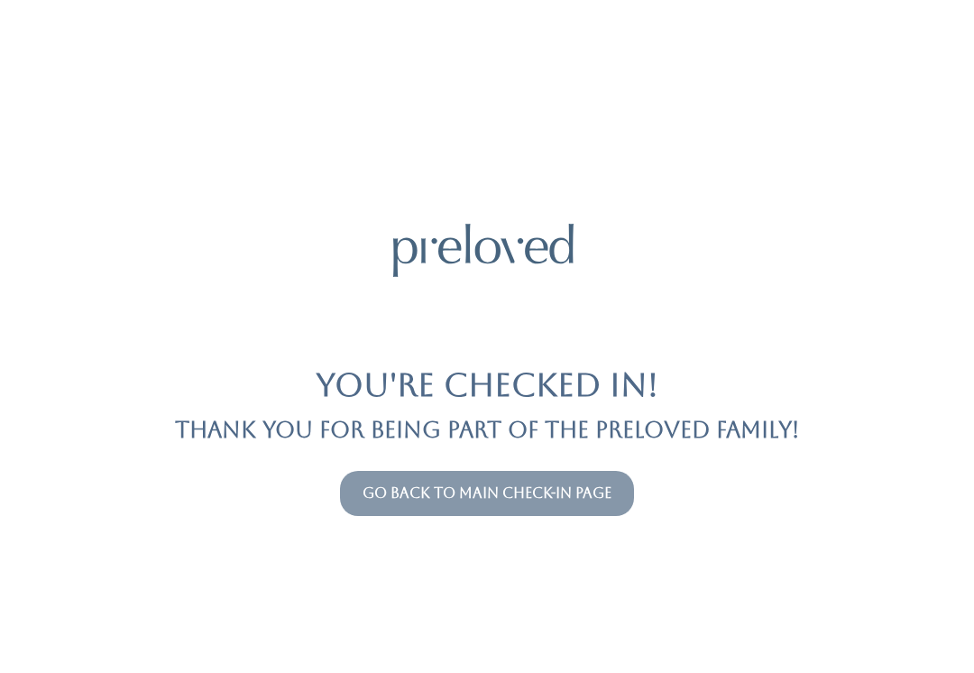
click at [603, 501] on link "Go back to main check-in page" at bounding box center [487, 492] width 249 height 17
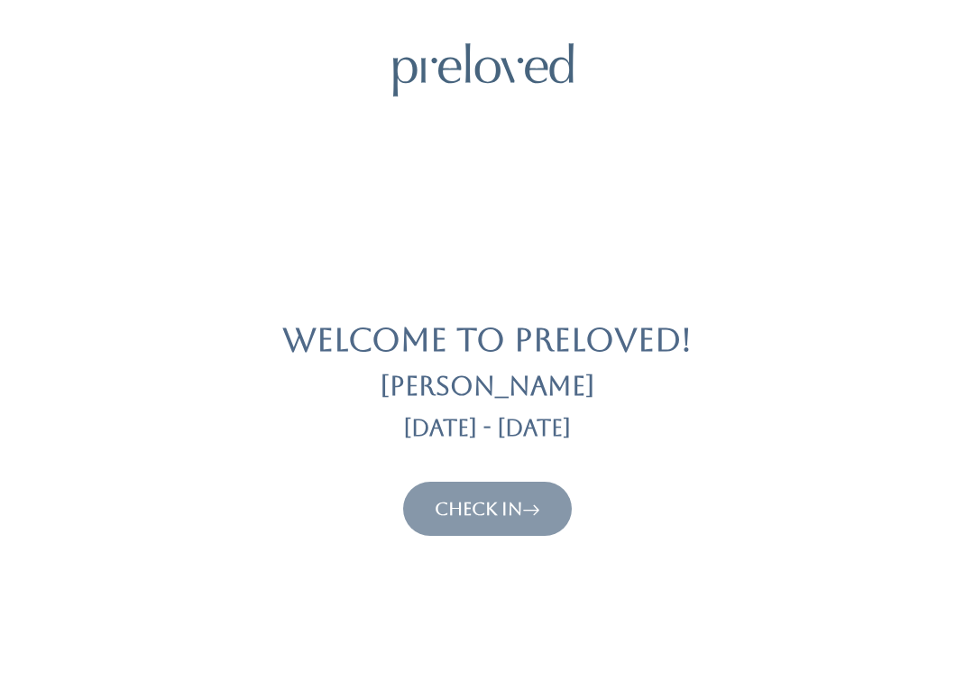
click at [537, 508] on icon at bounding box center [531, 509] width 18 height 22
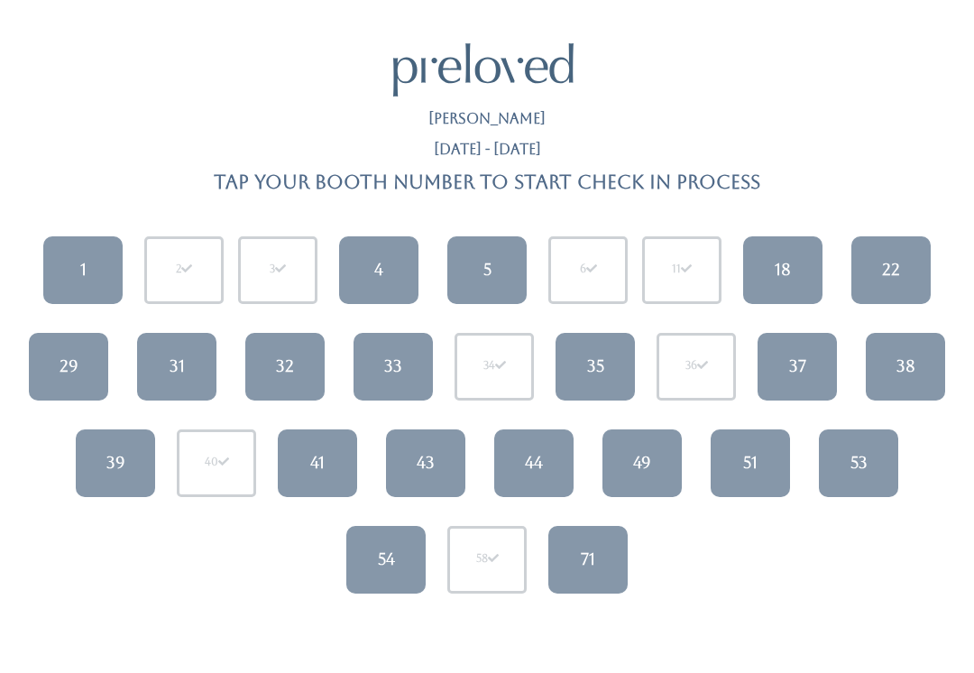
click at [593, 568] on div "71" at bounding box center [588, 558] width 14 height 23
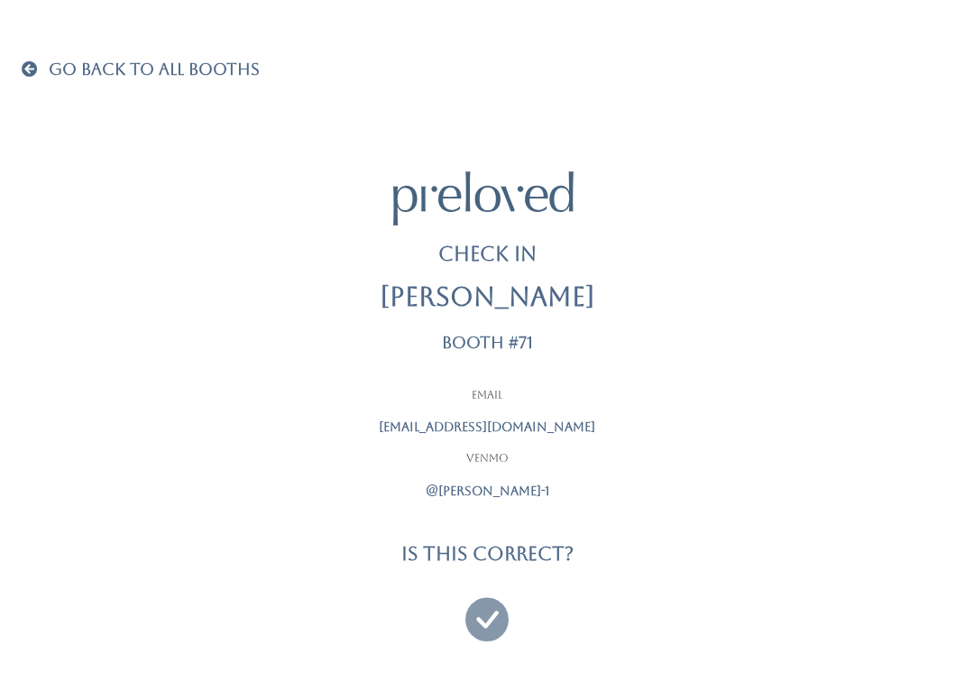
click at [489, 622] on icon at bounding box center [486, 611] width 43 height 60
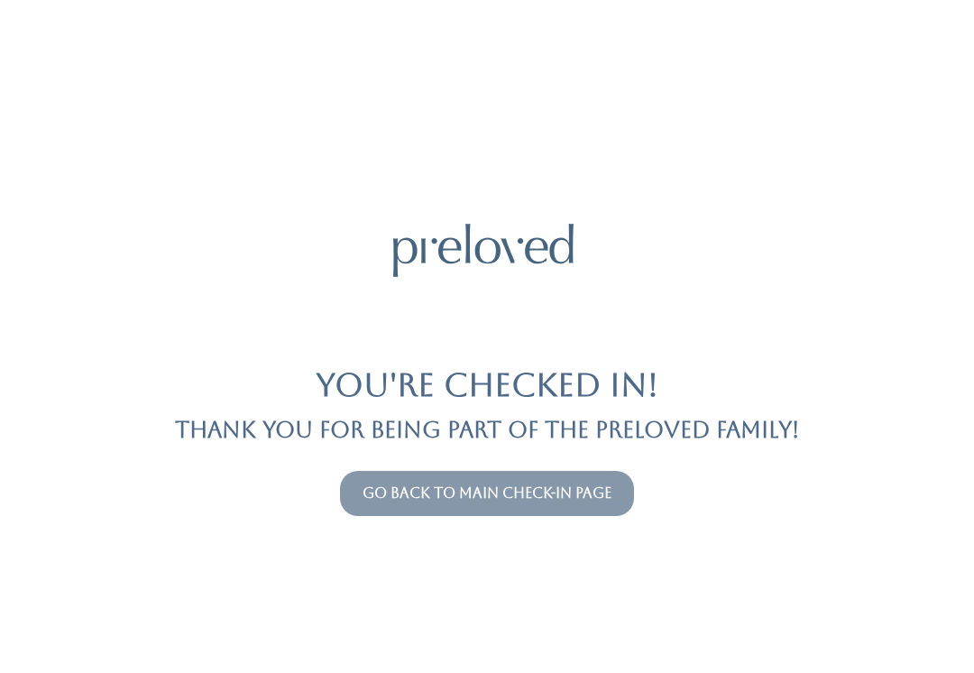
click at [564, 499] on link "Go back to main check-in page" at bounding box center [487, 492] width 249 height 17
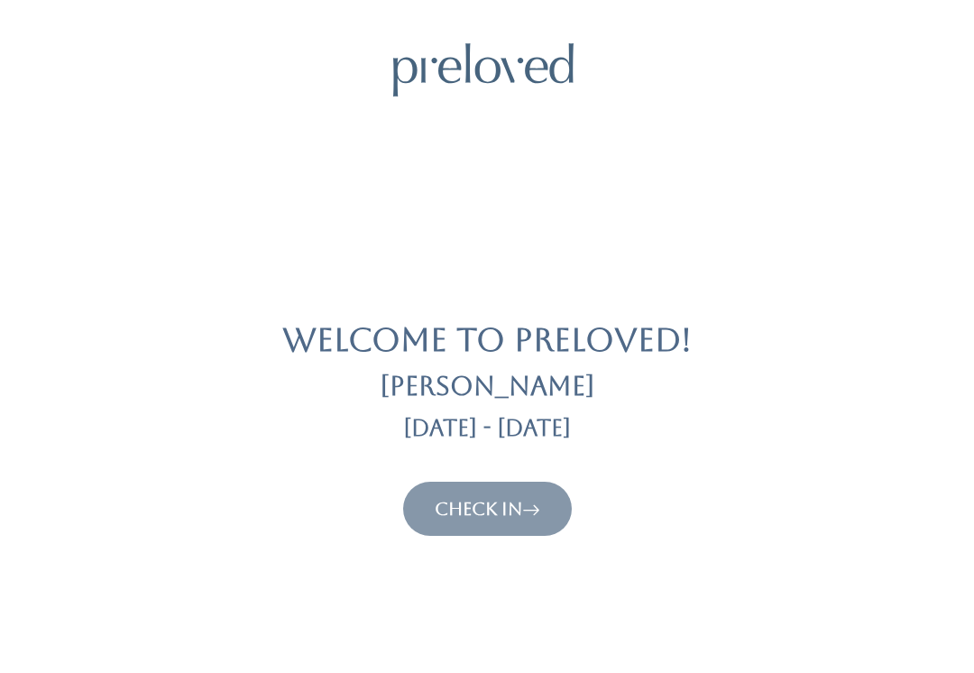
click at [513, 517] on link "Check In" at bounding box center [488, 509] width 106 height 22
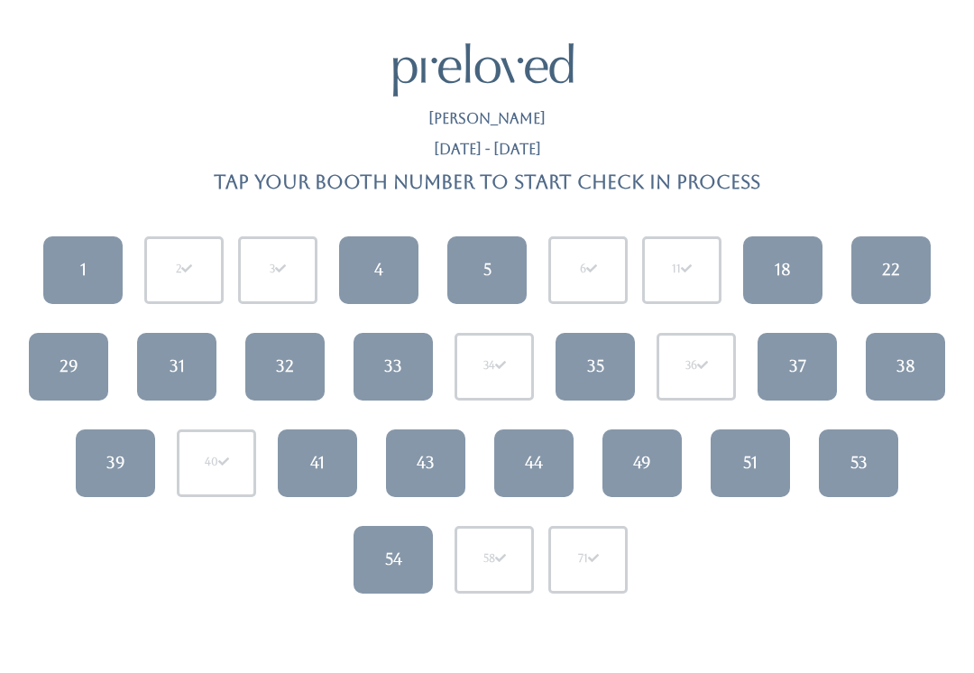
click at [817, 355] on link "37" at bounding box center [797, 367] width 79 height 68
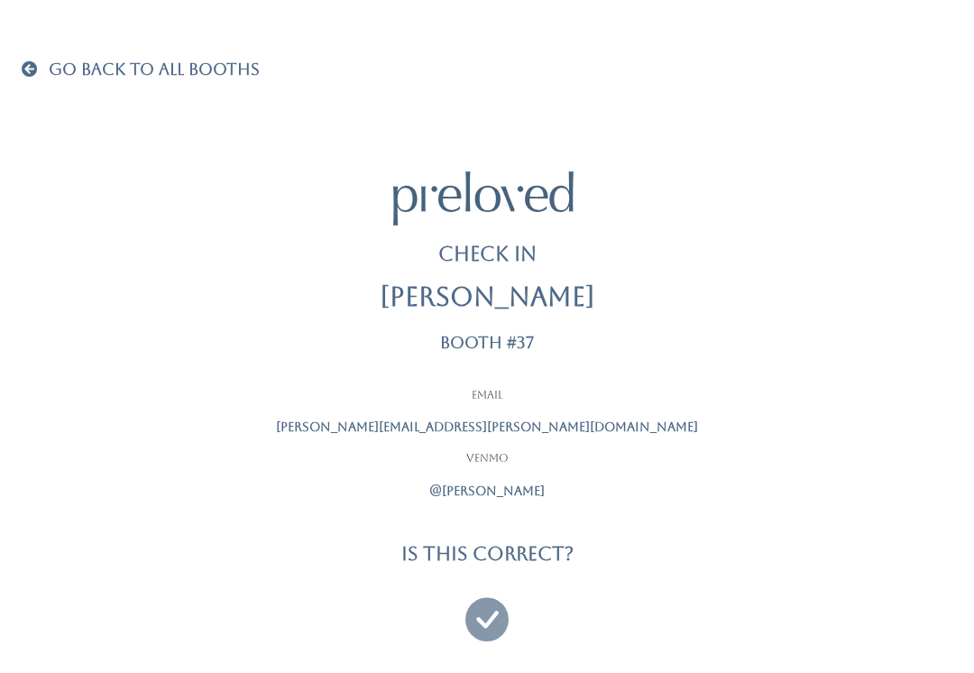
click at [487, 620] on icon at bounding box center [486, 611] width 43 height 60
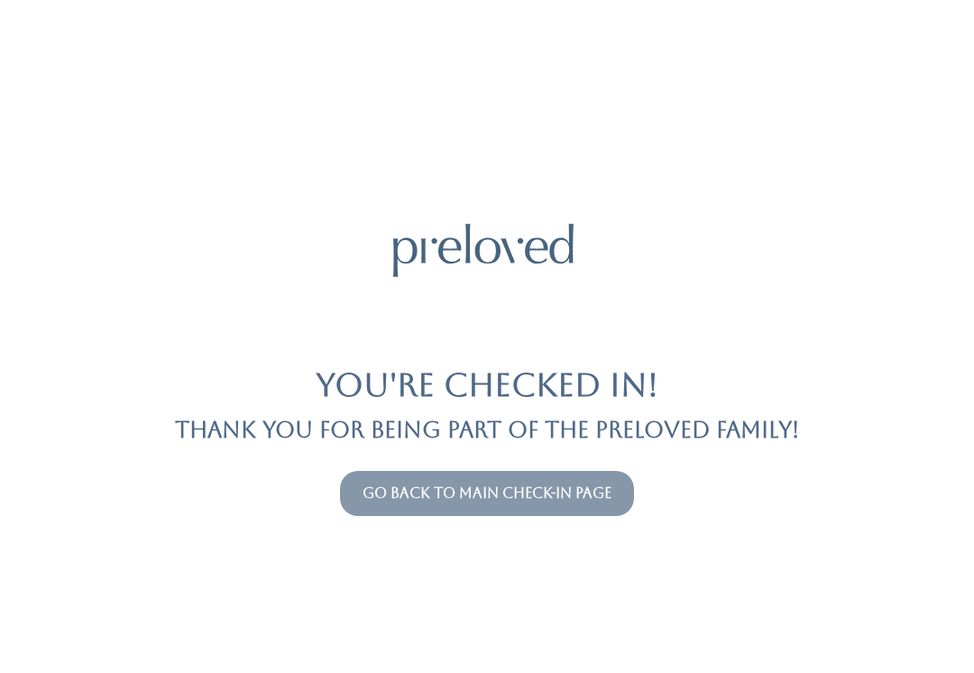
click at [522, 498] on link "Go back to main check-in page" at bounding box center [487, 492] width 249 height 17
click at [561, 490] on link "Go back to main check-in page" at bounding box center [487, 492] width 249 height 17
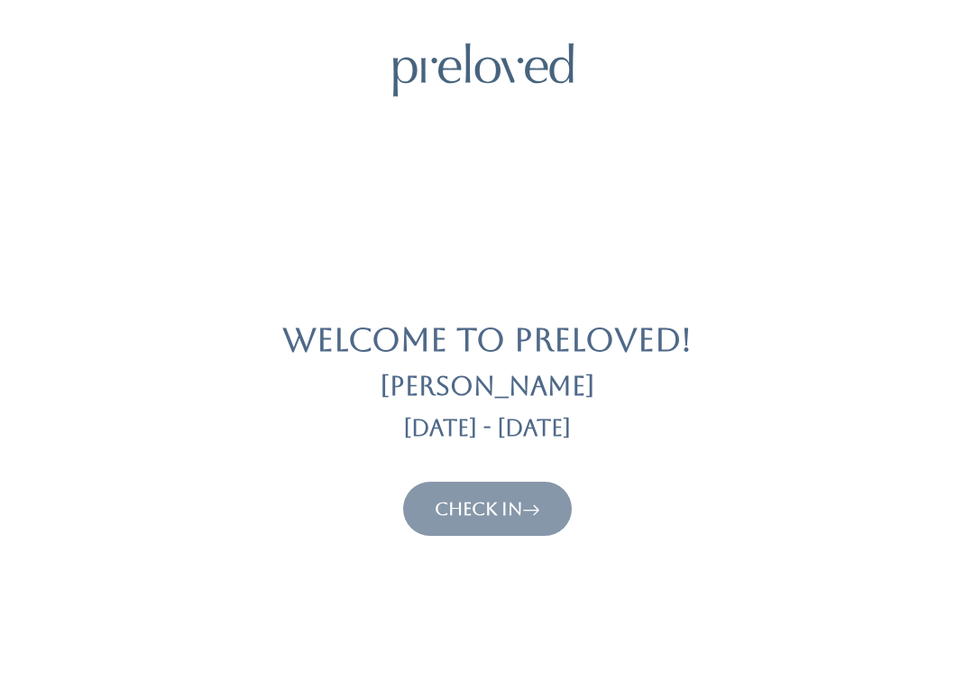
click at [537, 508] on icon at bounding box center [531, 509] width 18 height 22
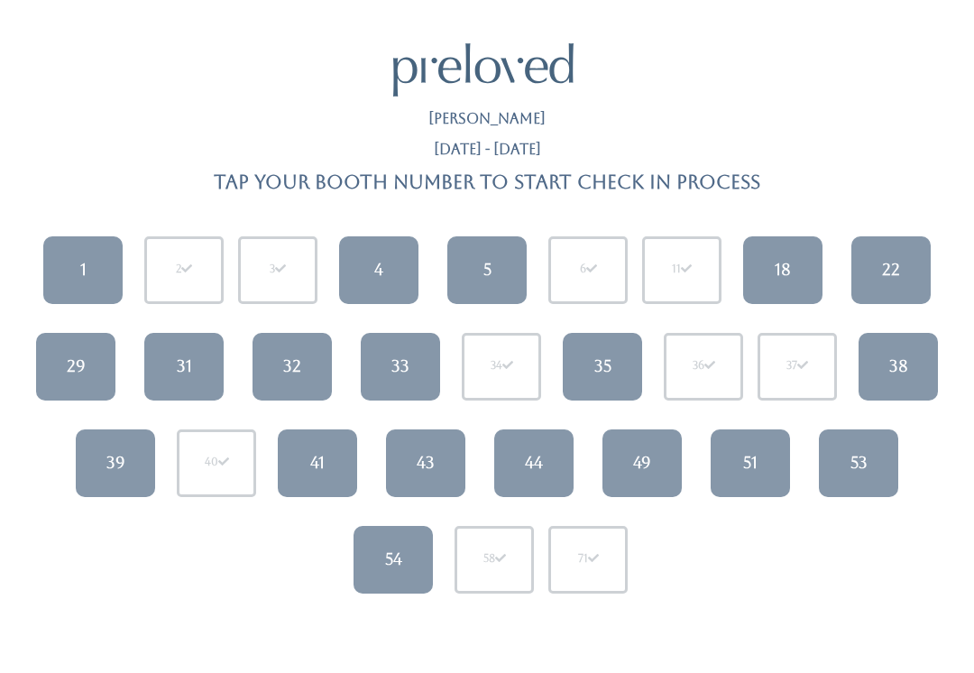
click at [86, 254] on link "1" at bounding box center [82, 270] width 79 height 68
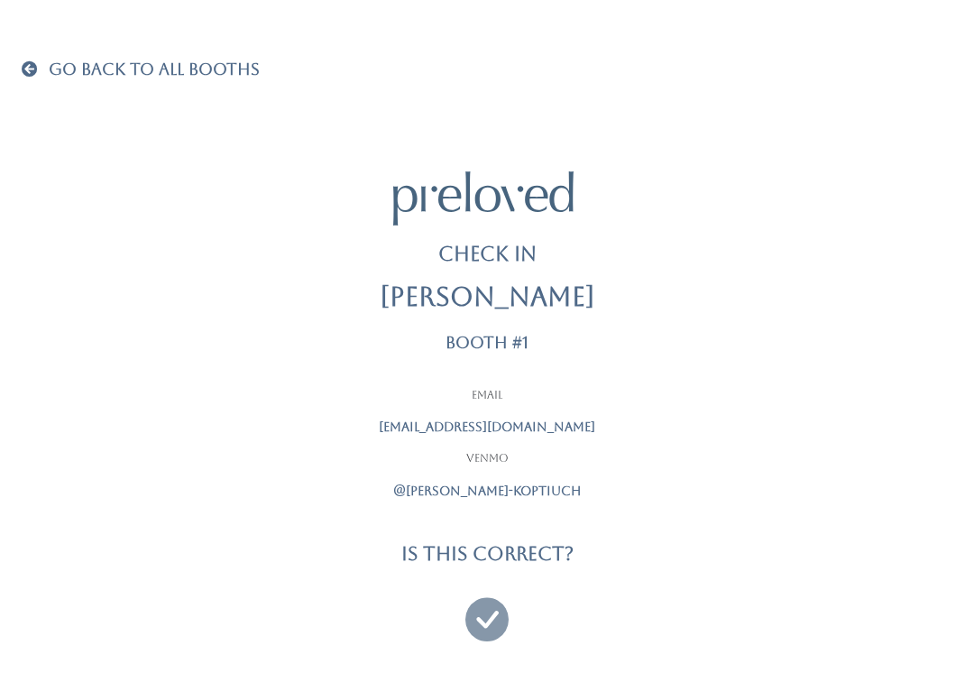
click at [484, 612] on icon at bounding box center [486, 611] width 43 height 60
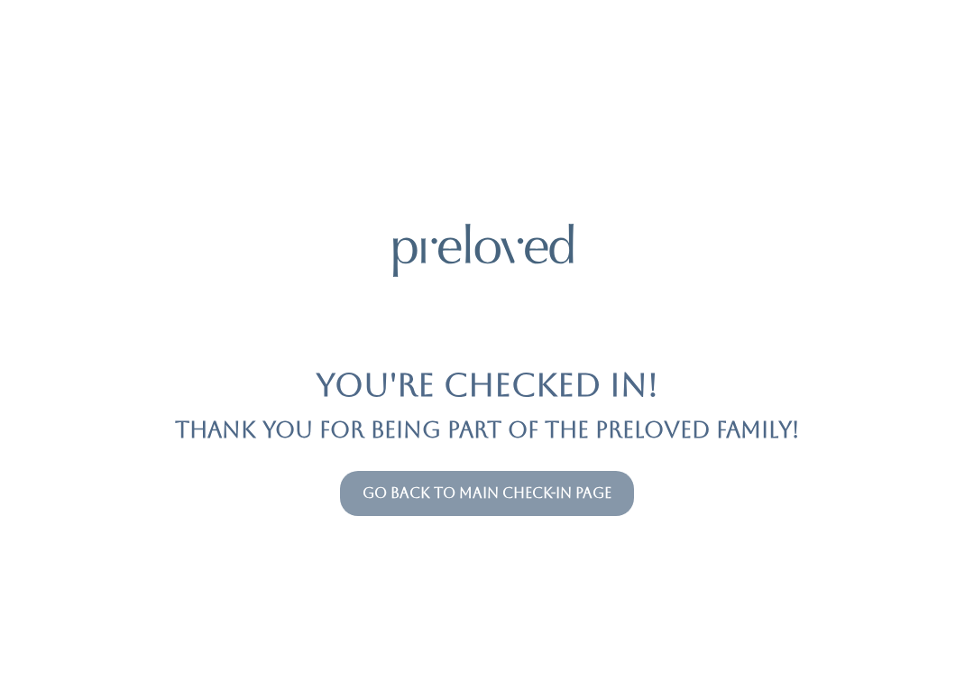
click at [583, 486] on link "Go back to main check-in page" at bounding box center [487, 492] width 249 height 17
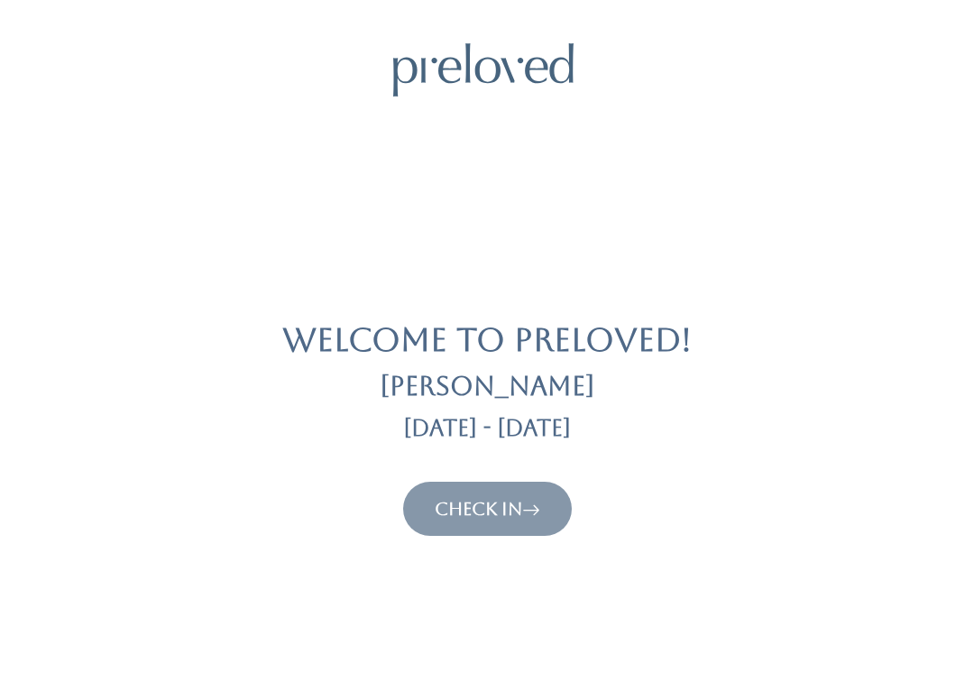
click at [519, 498] on link "Check In" at bounding box center [488, 509] width 106 height 22
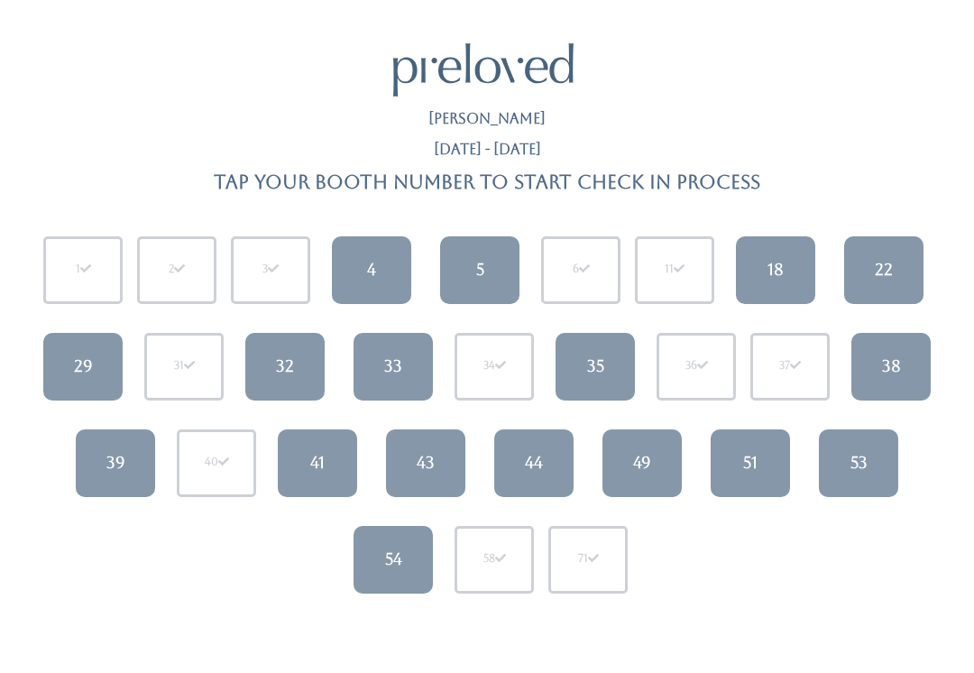
click at [288, 375] on div "32" at bounding box center [285, 365] width 18 height 23
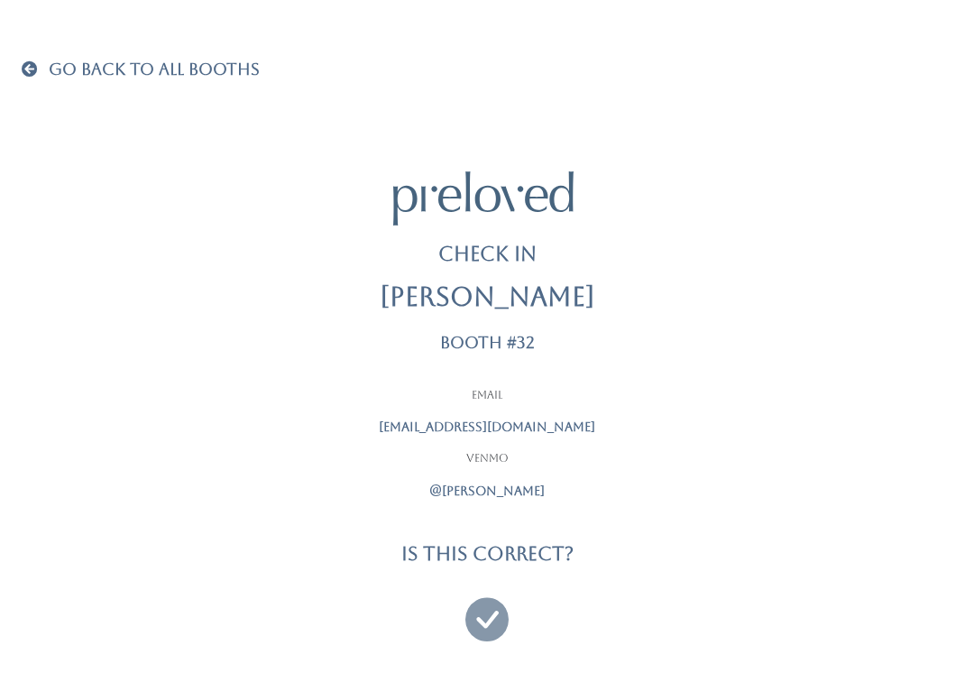
click at [490, 616] on icon at bounding box center [486, 611] width 43 height 60
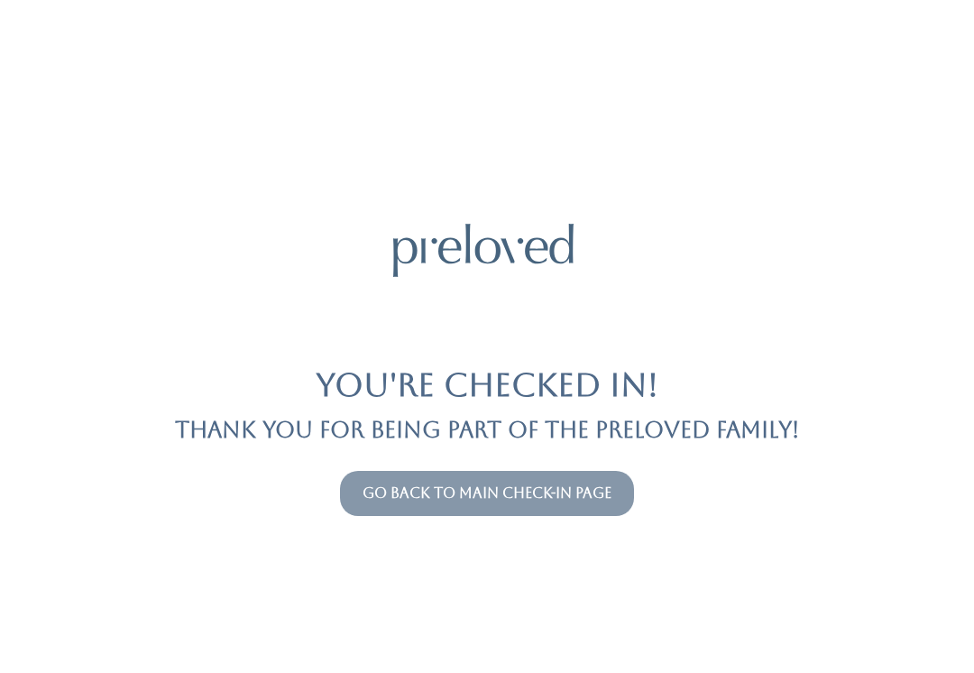
click at [567, 484] on link "Go back to main check-in page" at bounding box center [487, 492] width 249 height 17
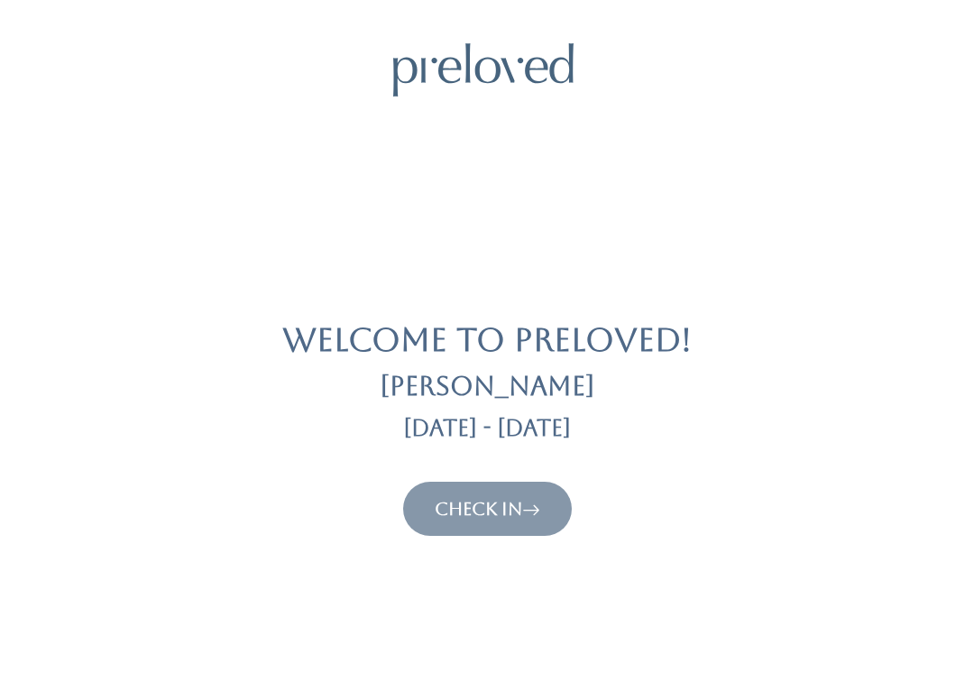
click at [487, 533] on button "Check In" at bounding box center [487, 509] width 169 height 54
click at [506, 512] on link "Check In" at bounding box center [488, 509] width 106 height 22
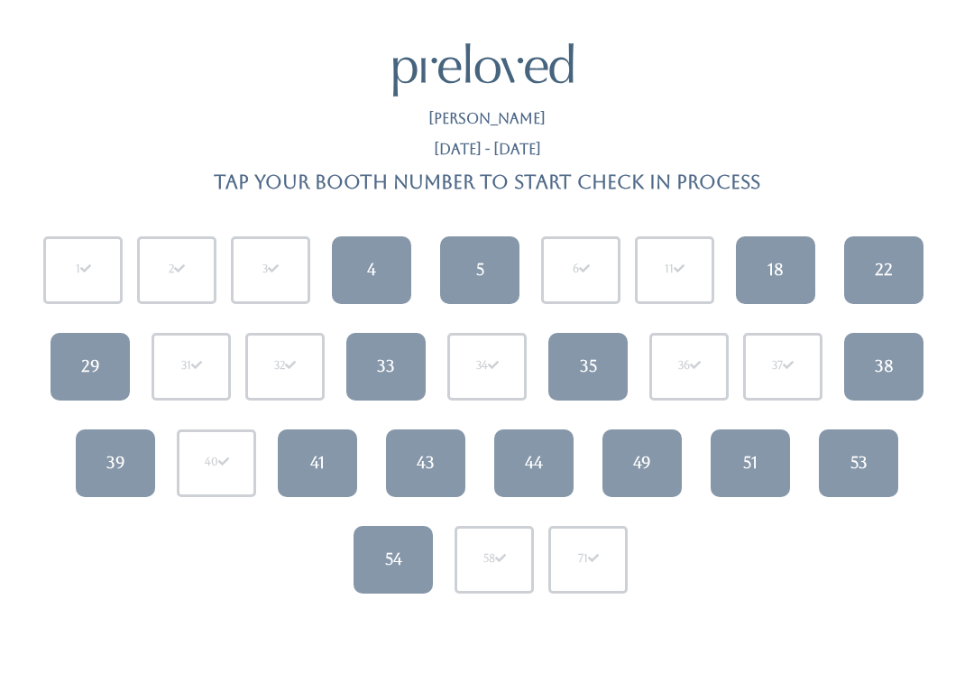
click at [471, 271] on link "5" at bounding box center [479, 270] width 79 height 68
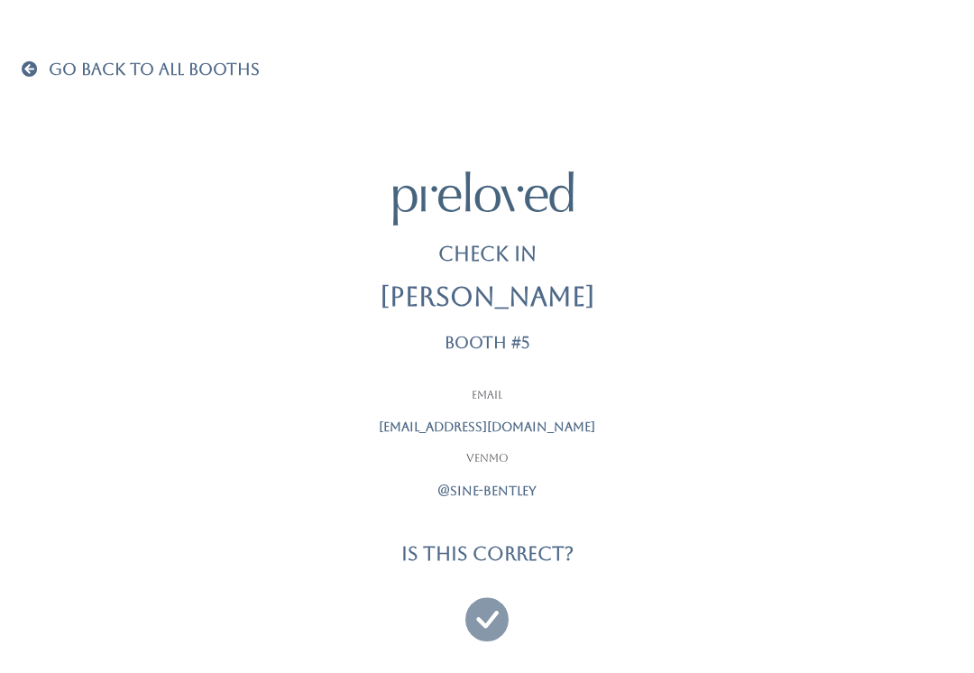
click at [486, 609] on icon at bounding box center [486, 611] width 43 height 60
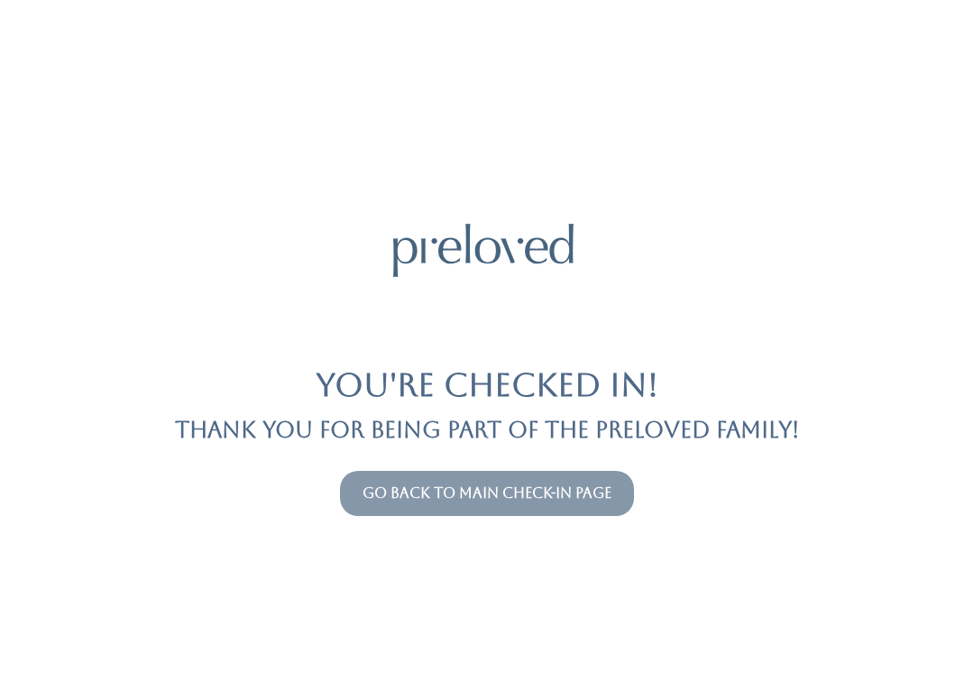
click at [456, 490] on link "Go back to main check-in page" at bounding box center [487, 492] width 249 height 17
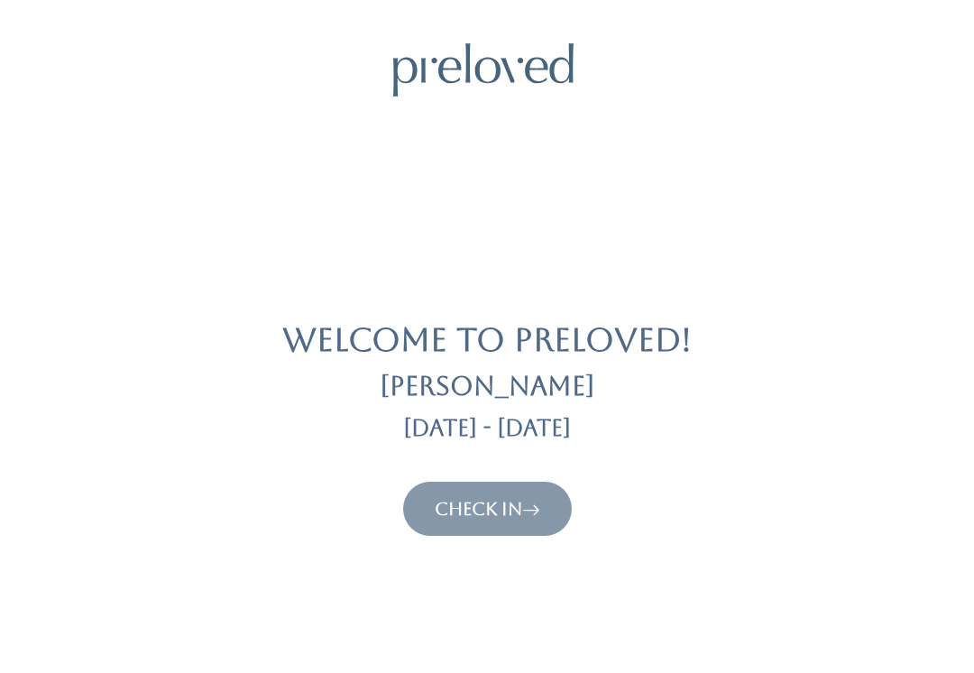
click at [519, 509] on link "Check In" at bounding box center [488, 509] width 106 height 22
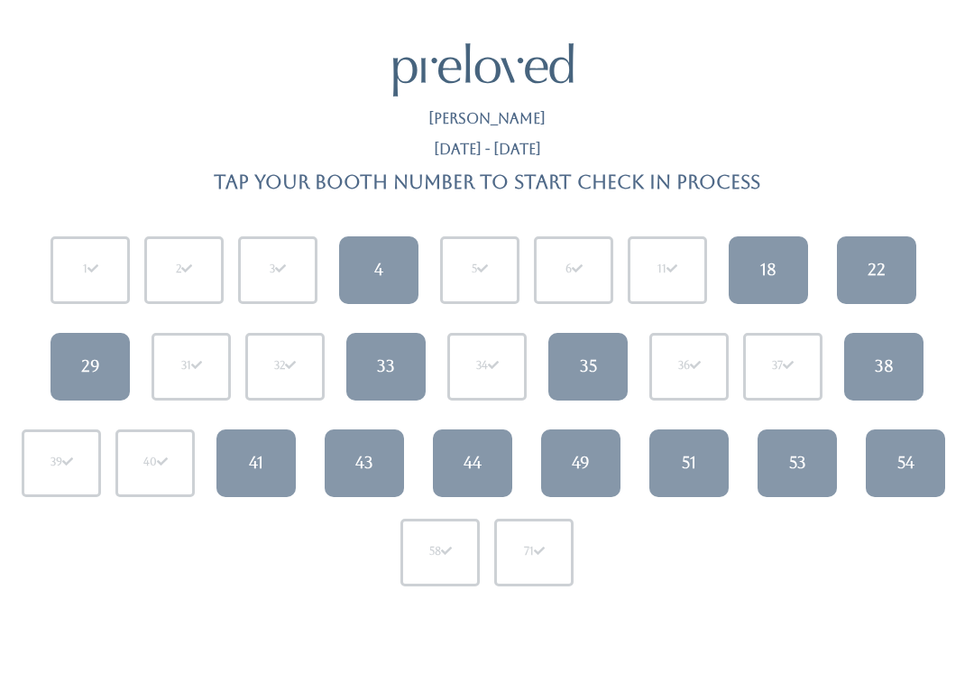
click at [53, 448] on div "39" at bounding box center [61, 463] width 79 height 68
click at [596, 464] on link "49" at bounding box center [580, 463] width 79 height 68
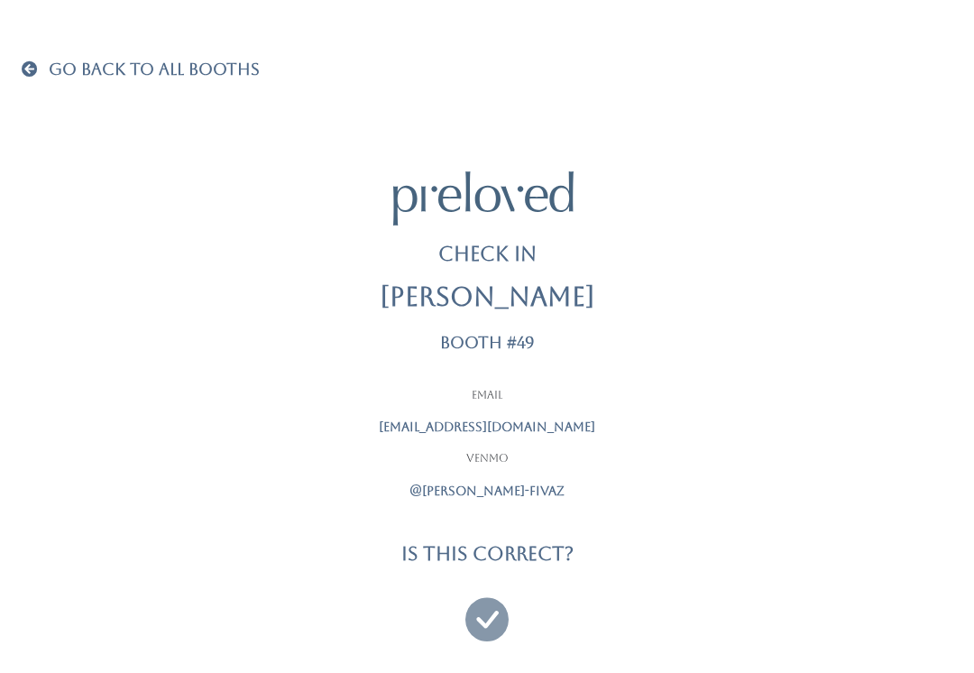
click at [502, 613] on icon at bounding box center [486, 611] width 43 height 60
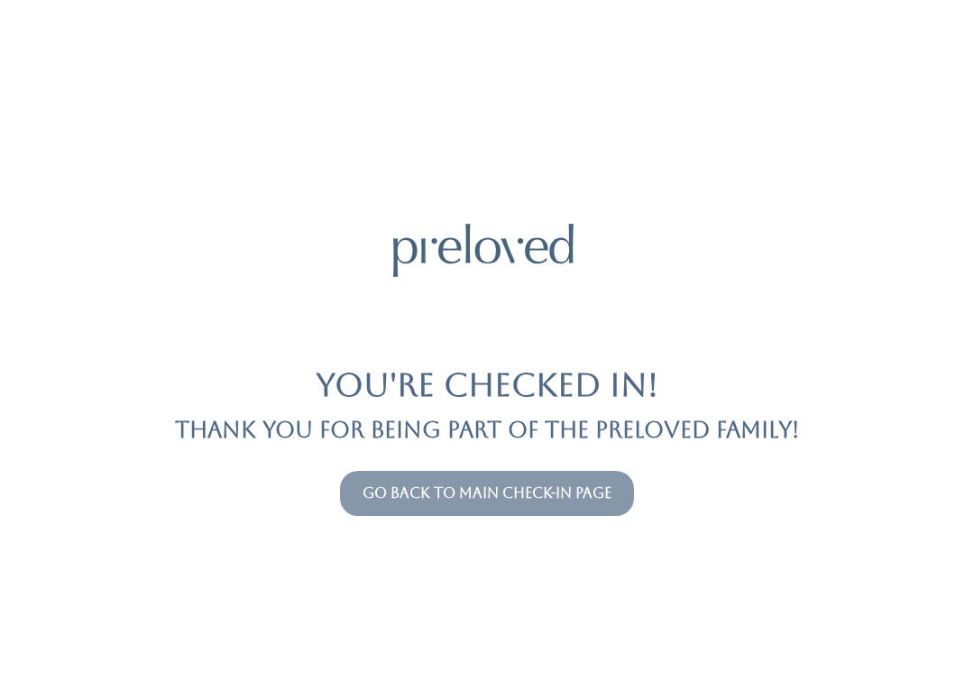
click at [561, 489] on link "Go back to main check-in page" at bounding box center [487, 492] width 249 height 17
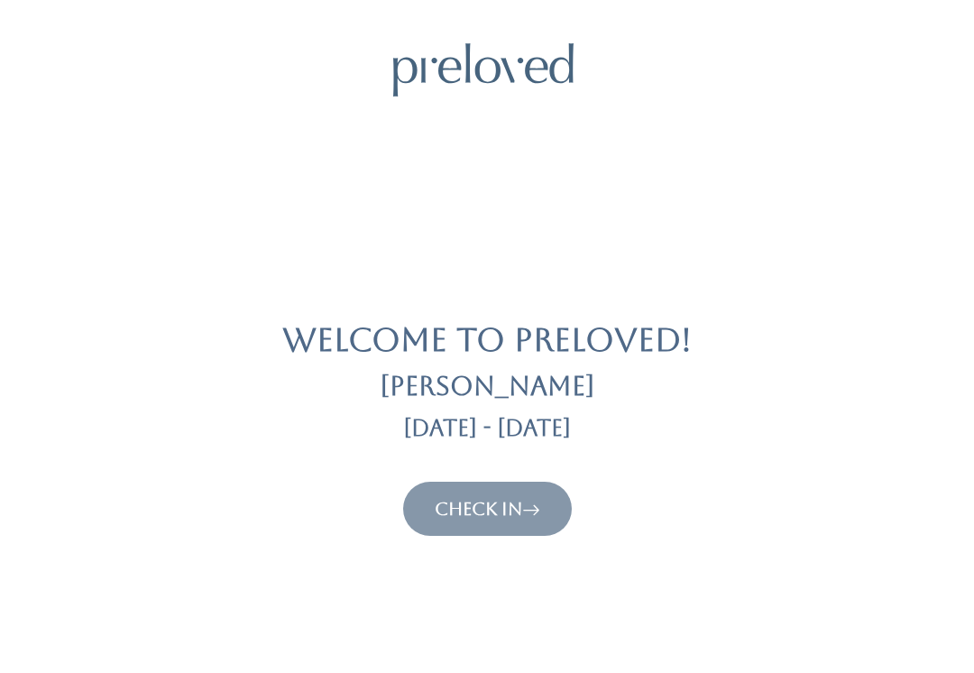
click at [513, 518] on link "Check In" at bounding box center [488, 509] width 106 height 22
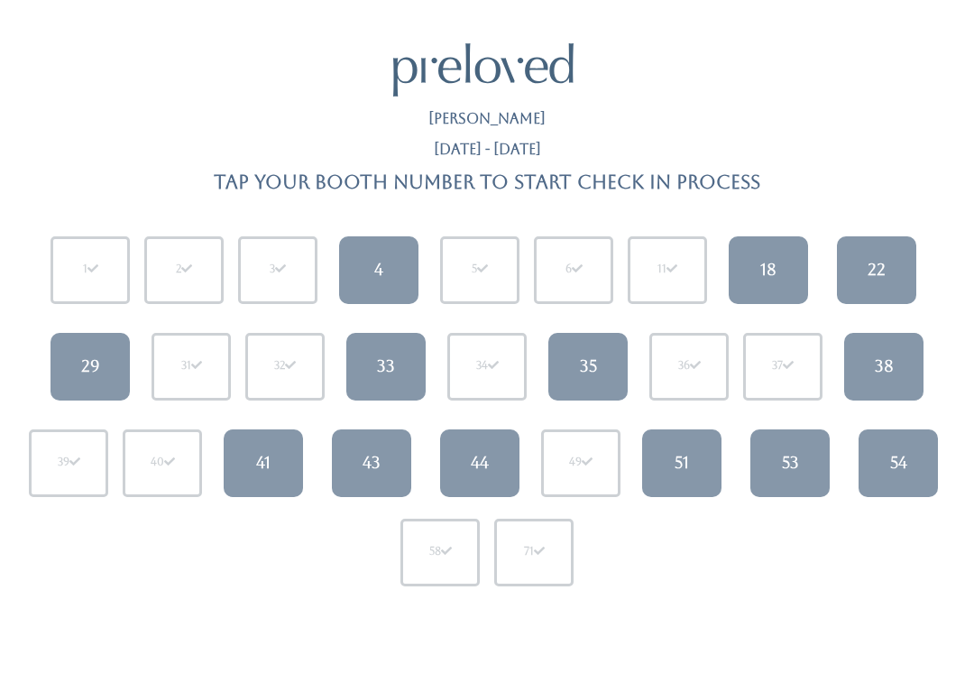
click at [905, 368] on link "38" at bounding box center [883, 367] width 79 height 68
click at [878, 372] on div "38" at bounding box center [884, 365] width 19 height 23
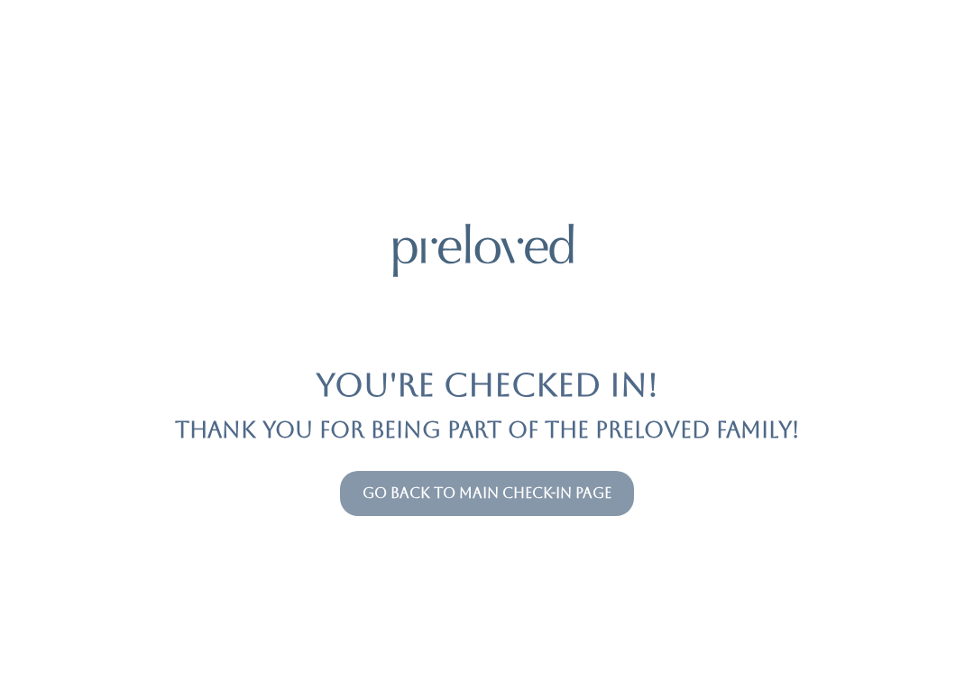
click at [566, 510] on button "Go back to main check-in page" at bounding box center [487, 493] width 294 height 45
click at [581, 495] on link "Go back to main check-in page" at bounding box center [487, 492] width 249 height 17
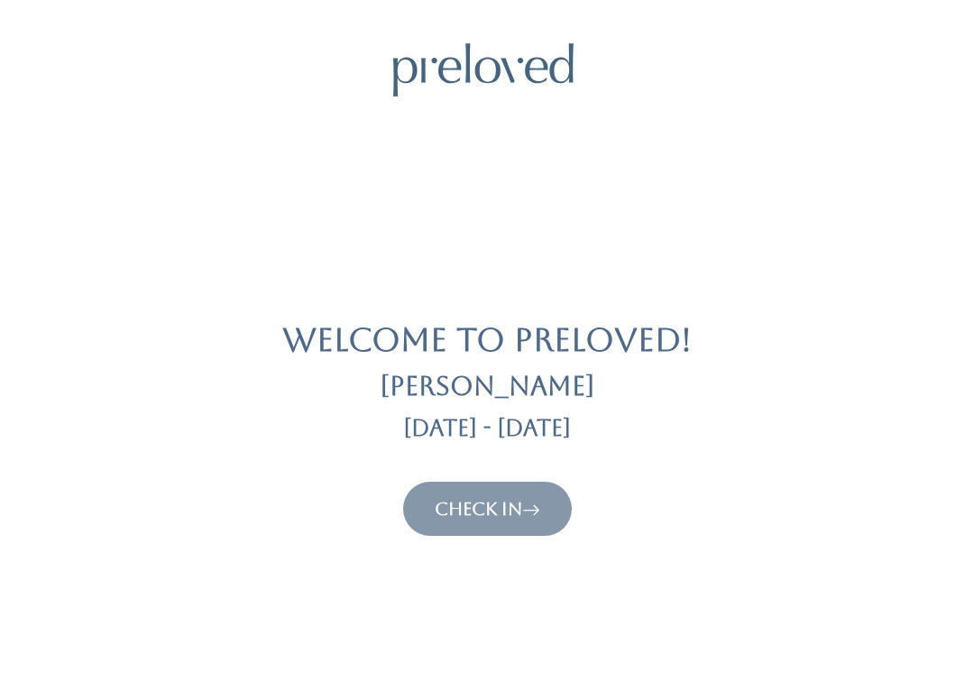
click at [540, 508] on icon at bounding box center [531, 509] width 18 height 22
